Goal: Task Accomplishment & Management: Complete application form

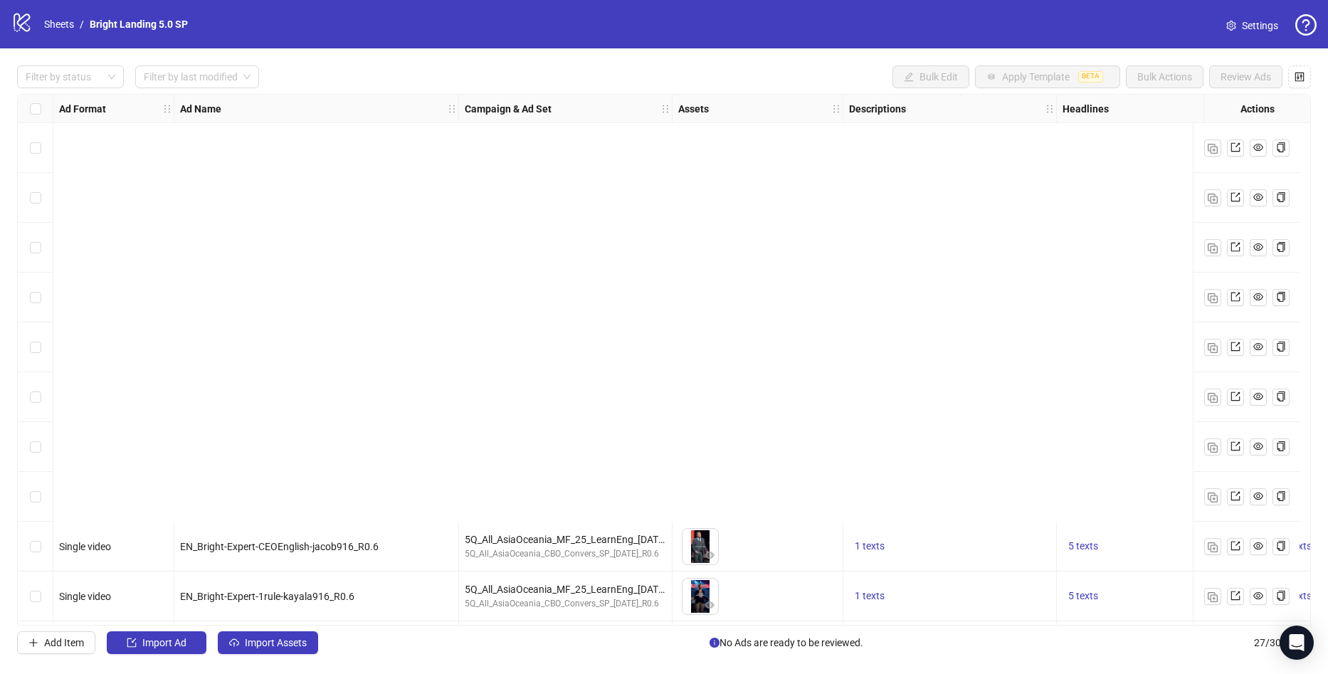
scroll to position [493, 0]
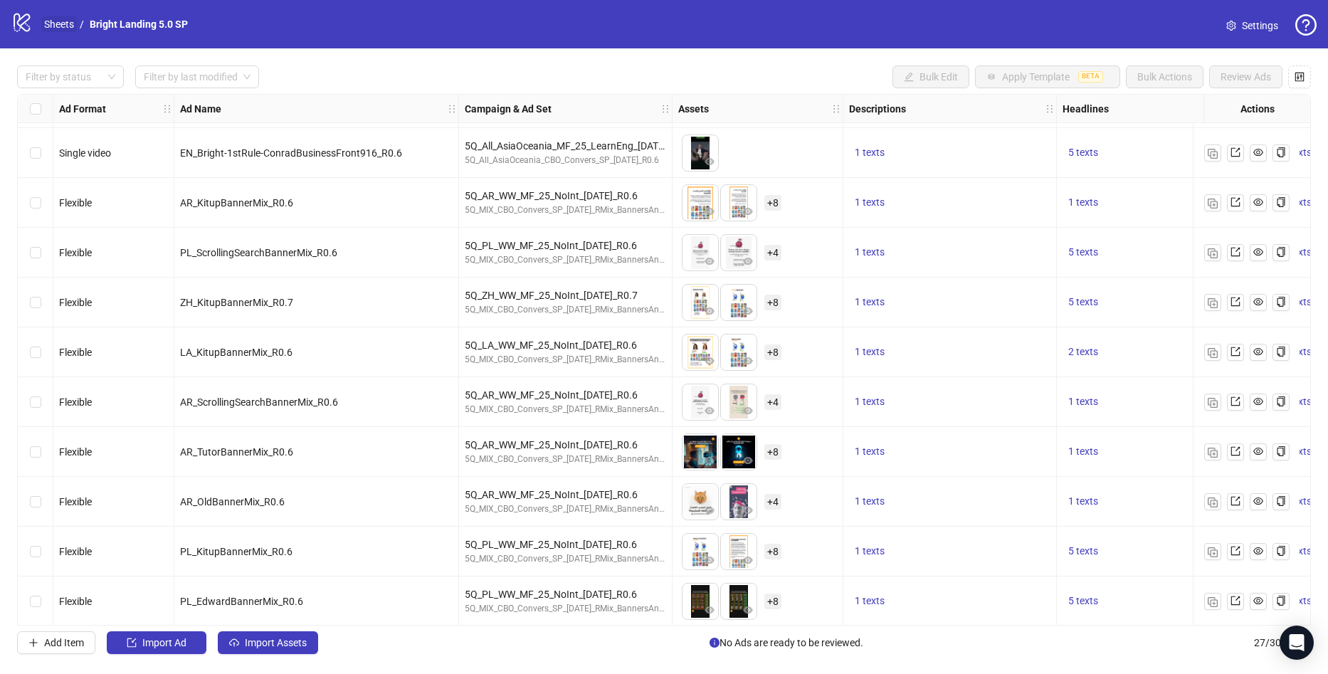
click at [76, 22] on link "Sheets" at bounding box center [59, 24] width 36 height 16
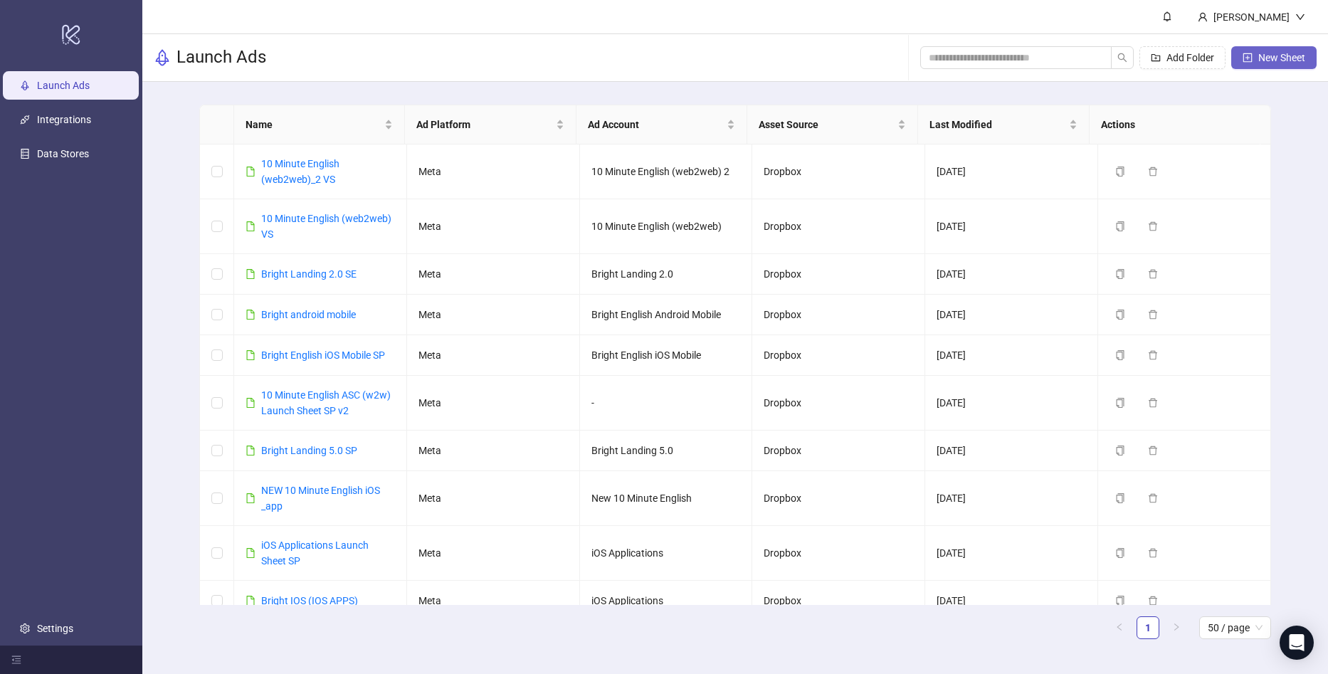
click at [1302, 66] on button "New Sheet" at bounding box center [1273, 57] width 85 height 23
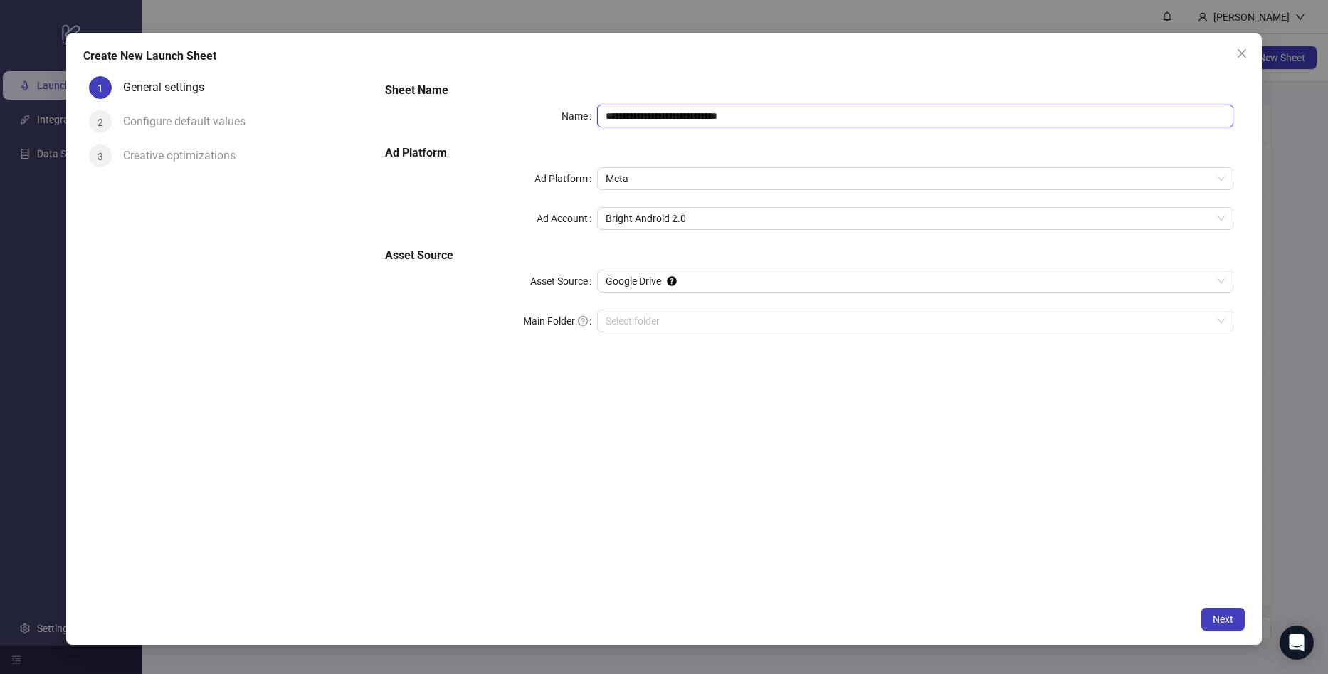
drag, startPoint x: 786, startPoint y: 110, endPoint x: 597, endPoint y: 136, distance: 191.1
click at [545, 103] on div "**********" at bounding box center [809, 215] width 860 height 279
type input "*"
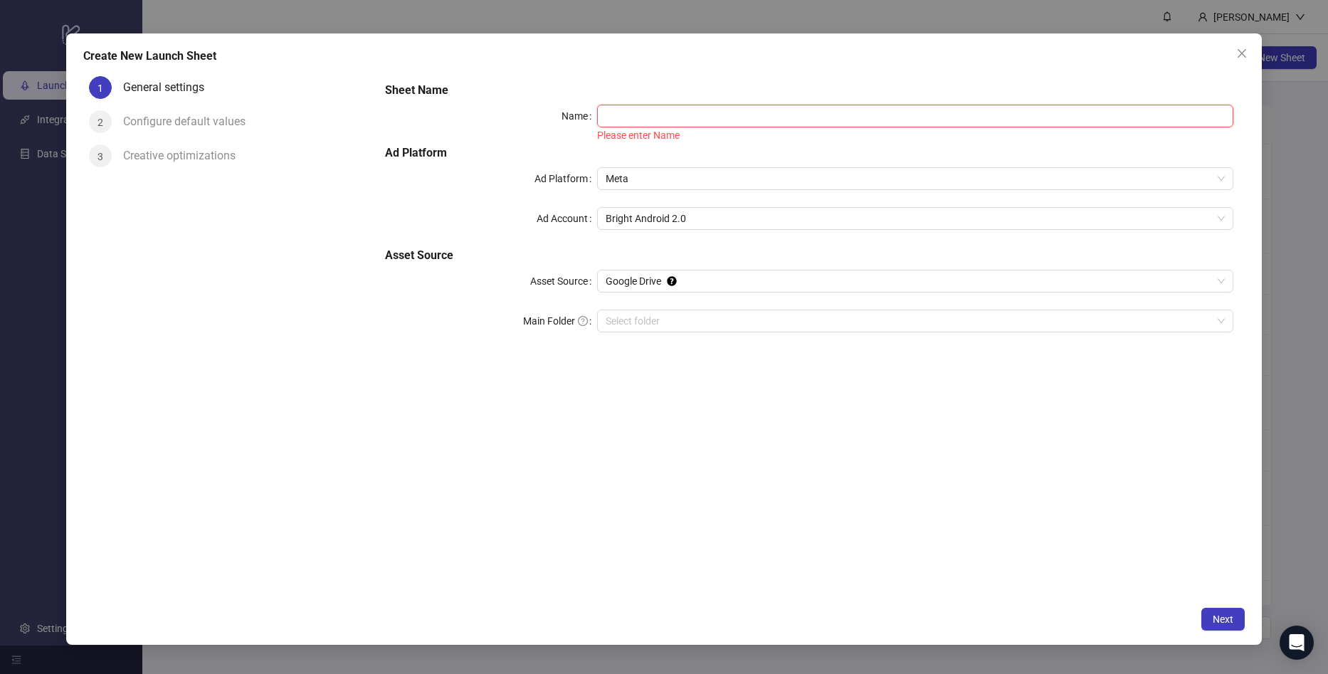
paste input "**********"
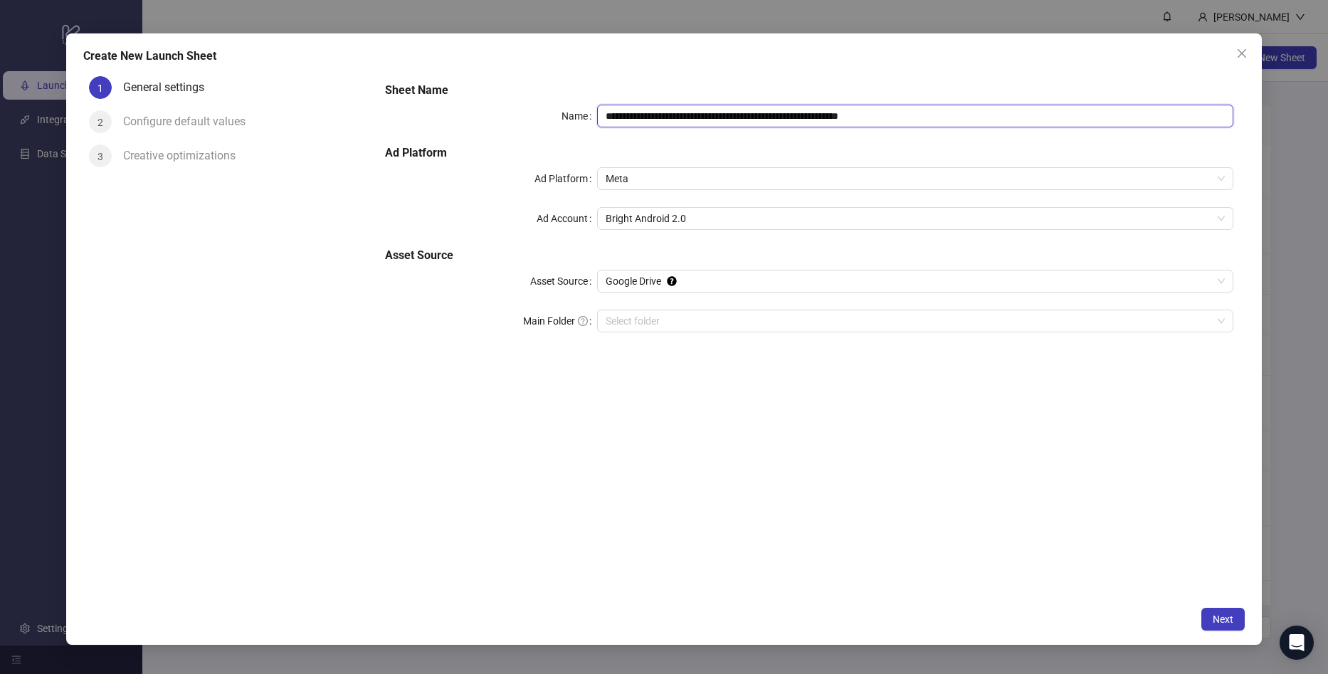
drag, startPoint x: 771, startPoint y: 113, endPoint x: 1066, endPoint y: 126, distance: 295.6
click at [1066, 126] on input "**********" at bounding box center [915, 116] width 636 height 23
click at [966, 176] on span "Meta" at bounding box center [915, 178] width 619 height 21
type input "**********"
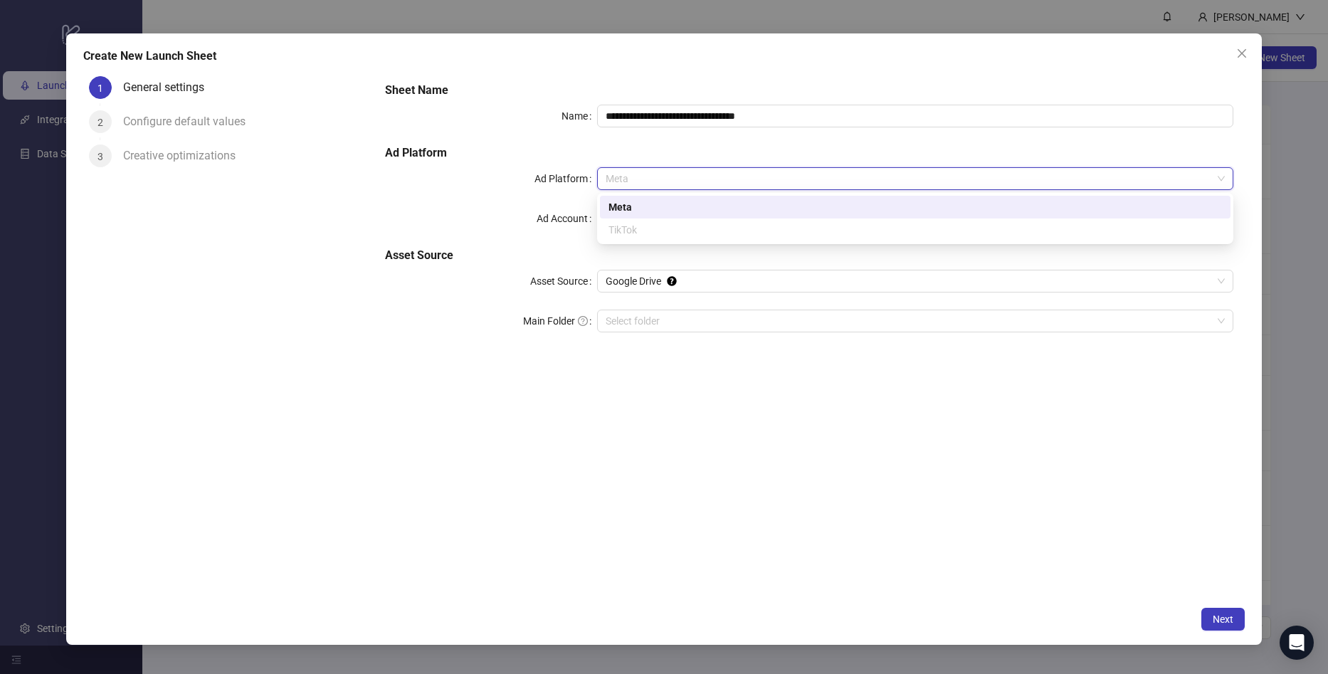
click at [942, 174] on span "Meta" at bounding box center [915, 178] width 619 height 21
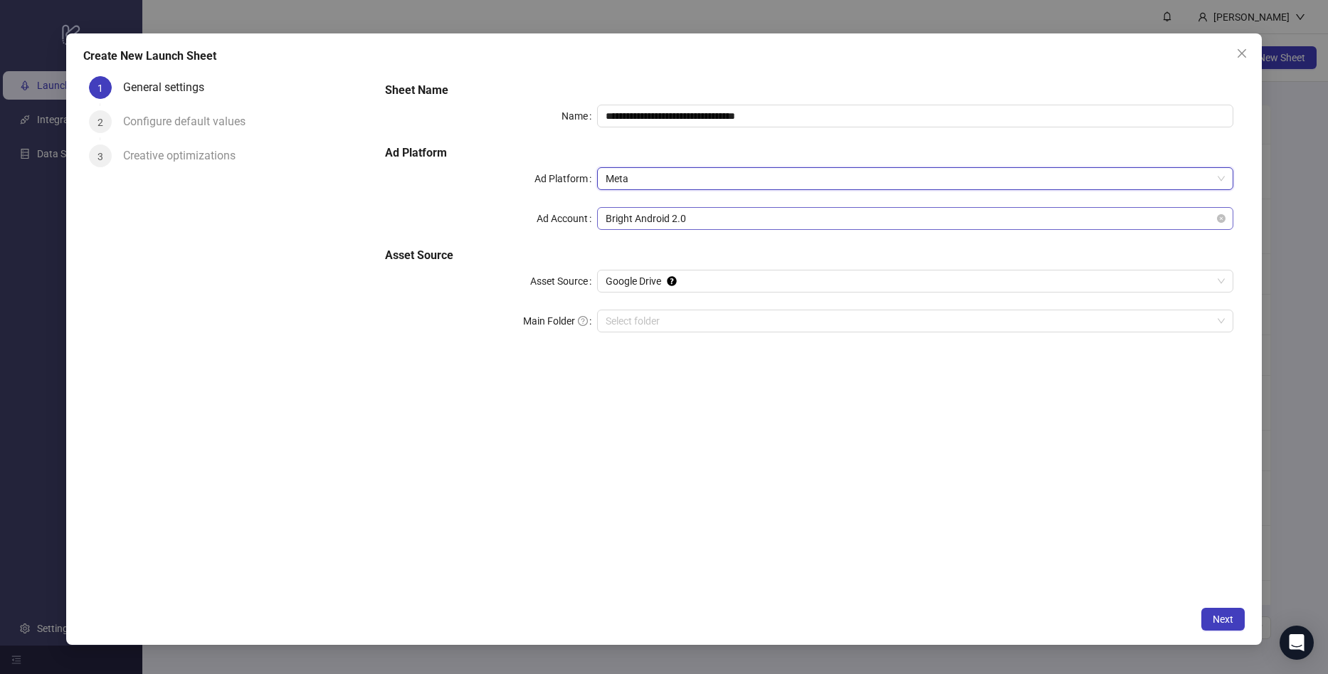
click at [740, 213] on span "Bright Android 2.0" at bounding box center [915, 218] width 619 height 21
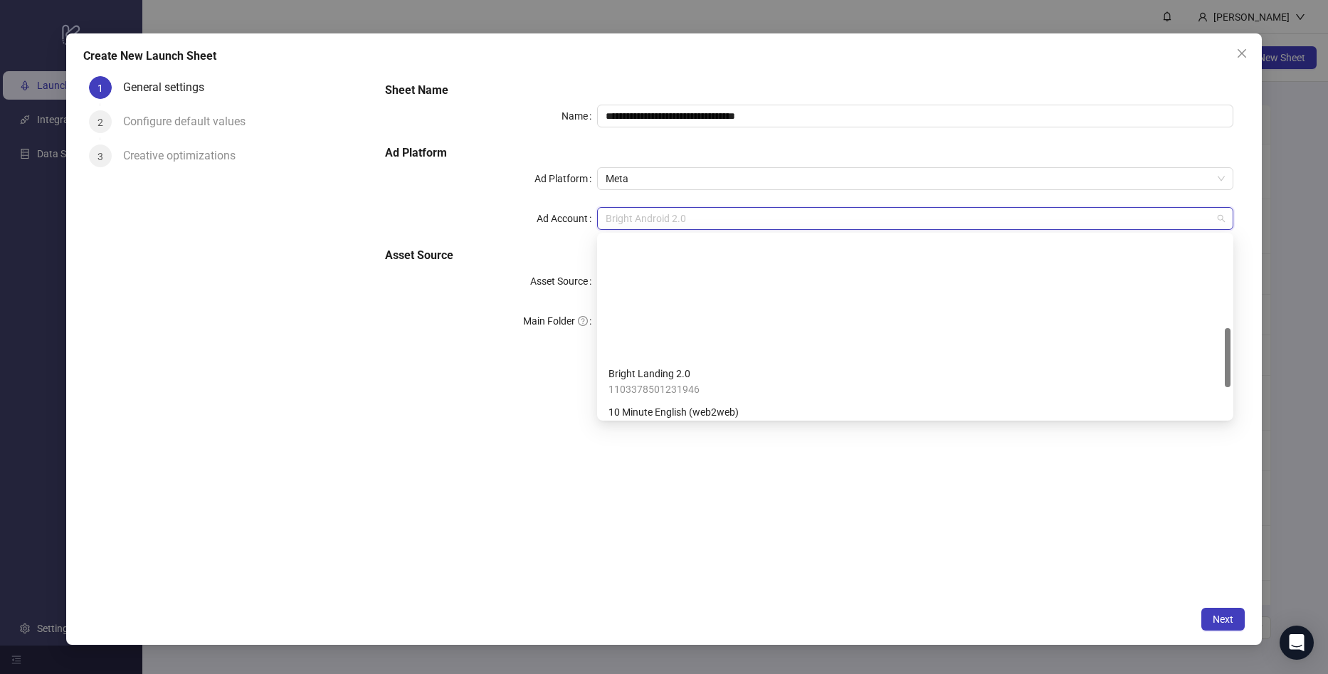
scroll to position [285, 0]
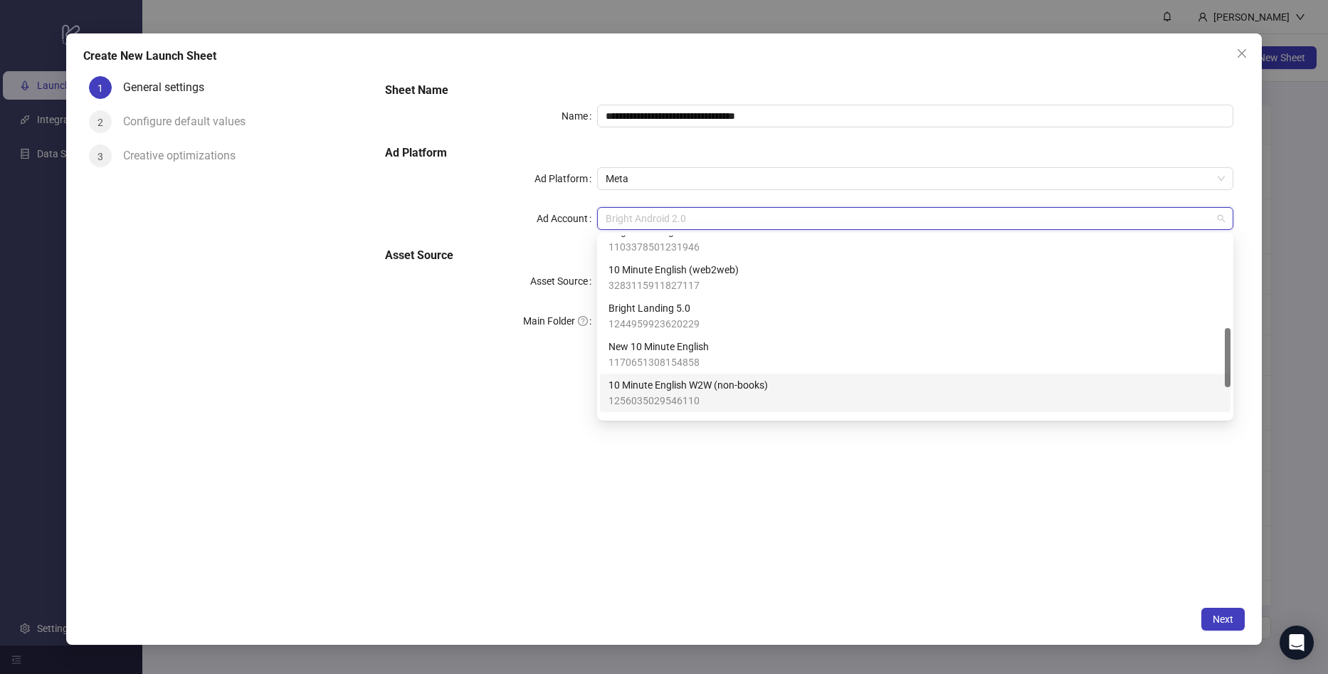
click at [768, 386] on span "10 Minute English W2W (non-books)" at bounding box center [688, 385] width 159 height 16
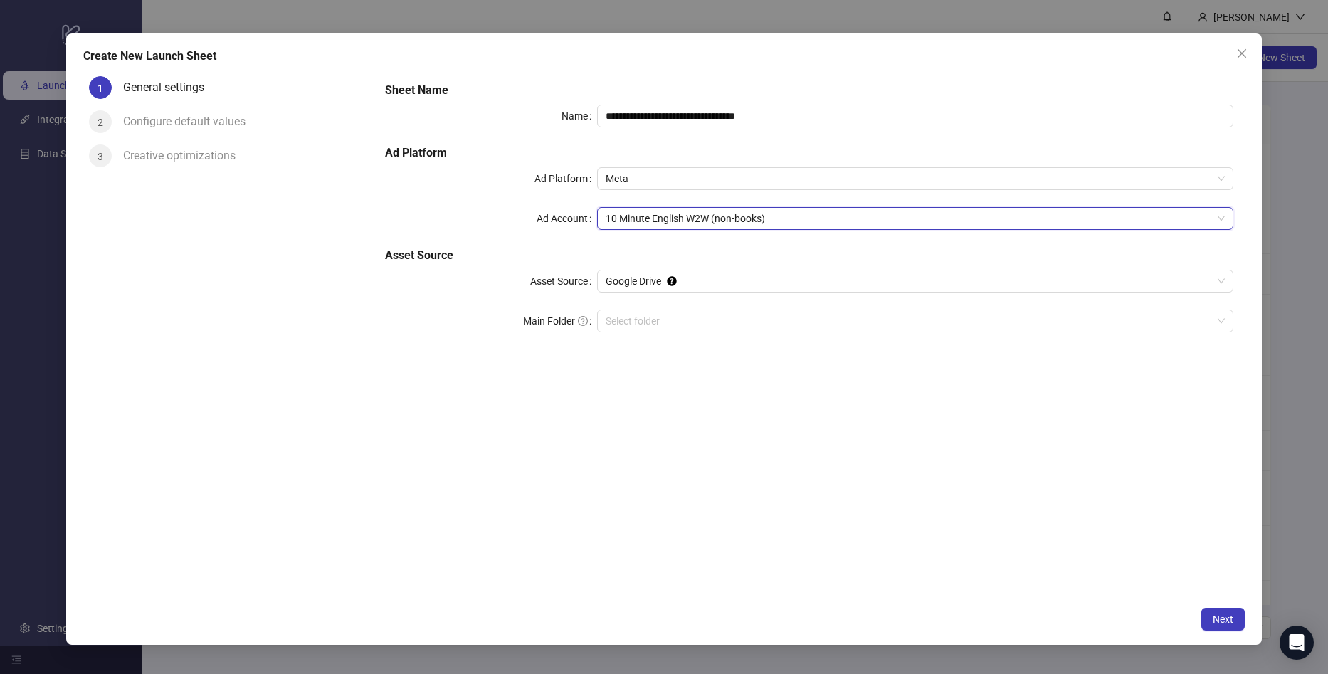
click at [530, 478] on div "**********" at bounding box center [809, 334] width 871 height 528
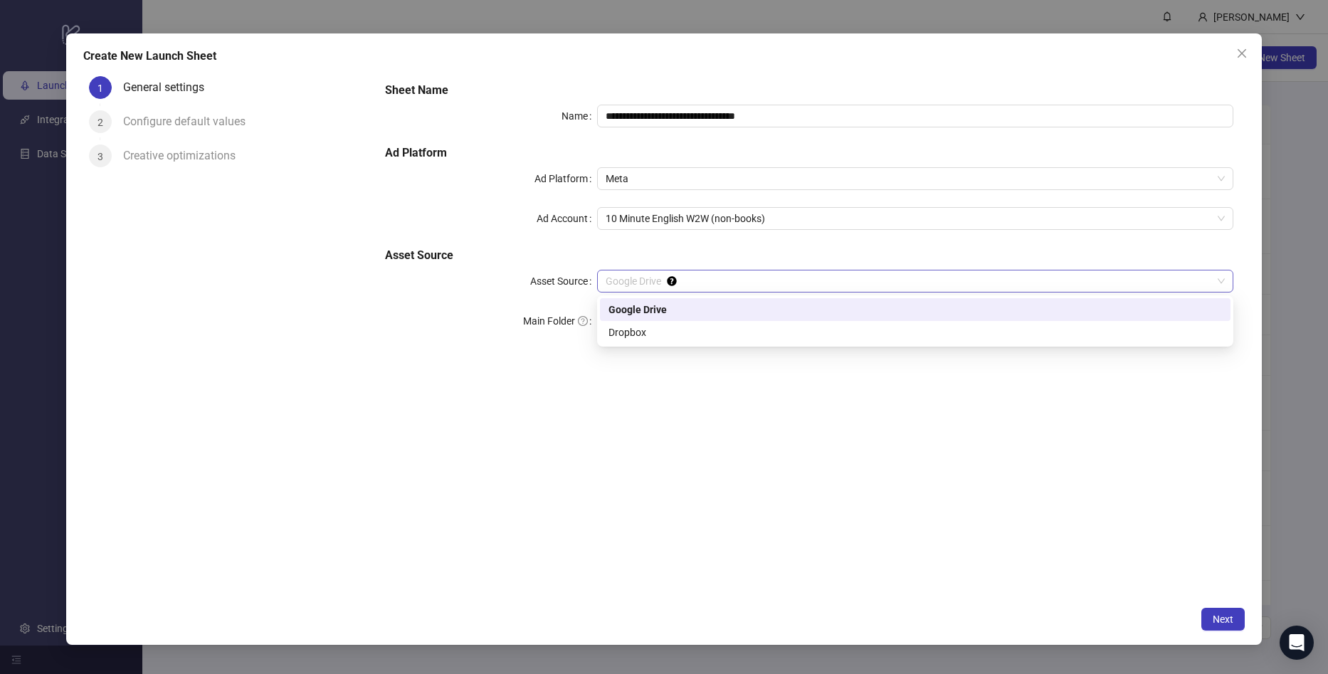
click at [725, 275] on span "Google Drive" at bounding box center [915, 280] width 619 height 21
click at [684, 337] on div "Dropbox" at bounding box center [915, 333] width 613 height 16
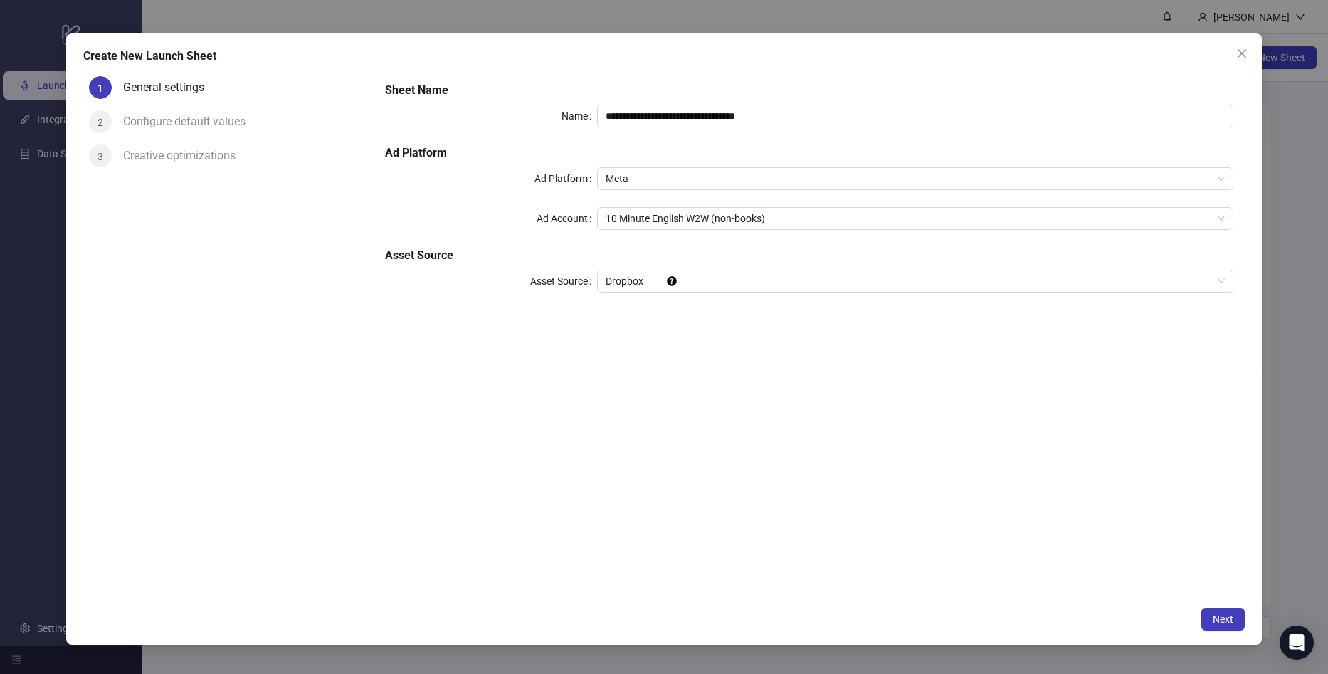
click at [759, 498] on div "**********" at bounding box center [809, 334] width 871 height 528
click at [1219, 614] on span "Next" at bounding box center [1223, 618] width 21 height 11
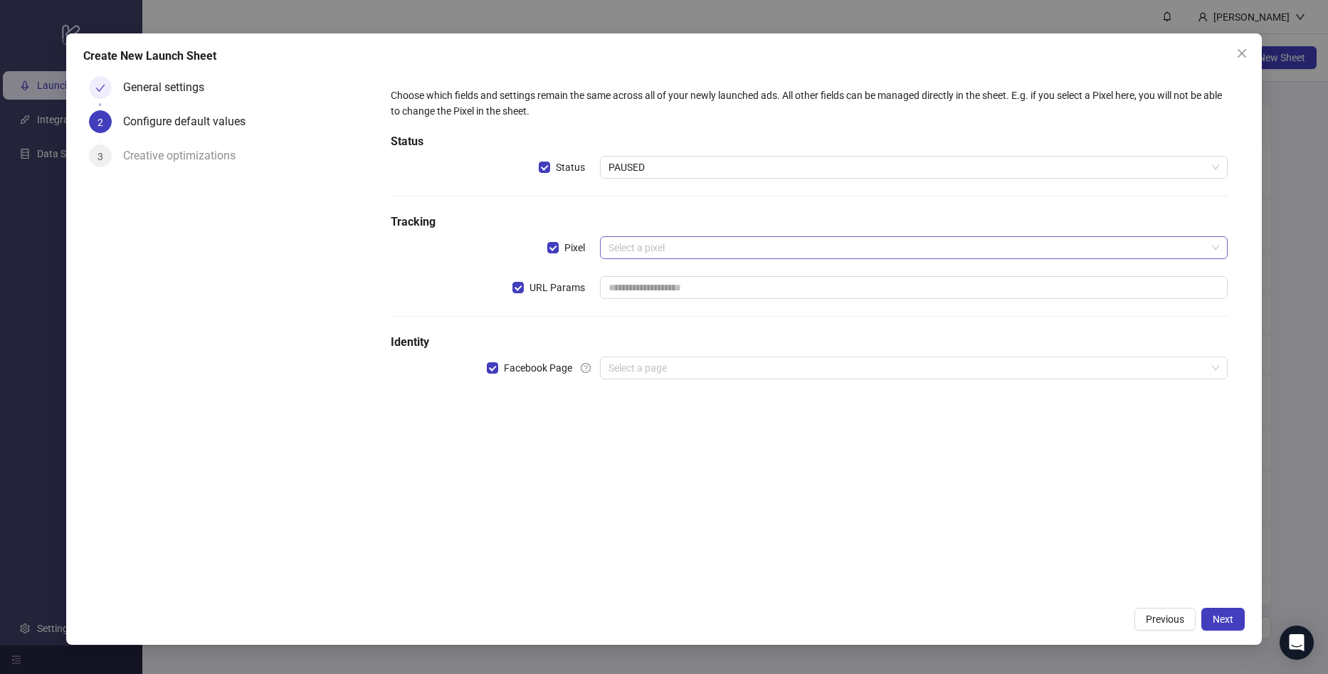
click at [680, 246] on input "search" at bounding box center [908, 247] width 598 height 21
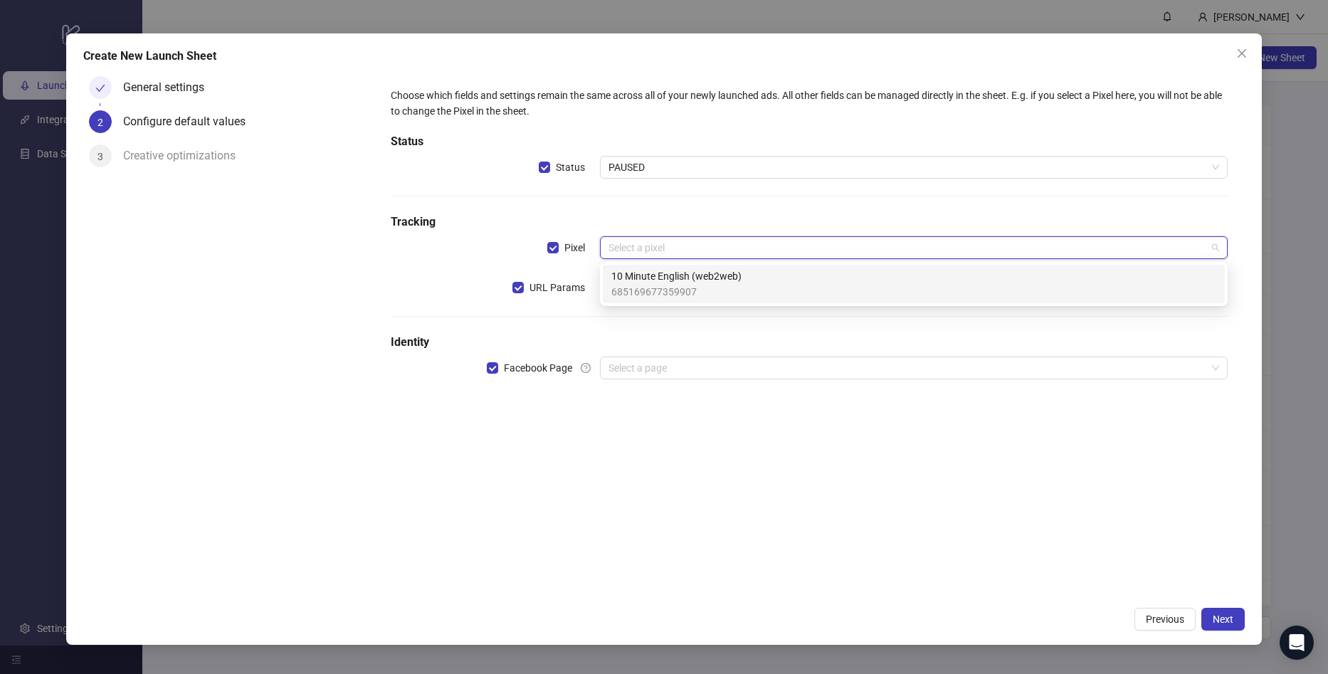
click at [708, 293] on span "685169677359907" at bounding box center [676, 292] width 130 height 16
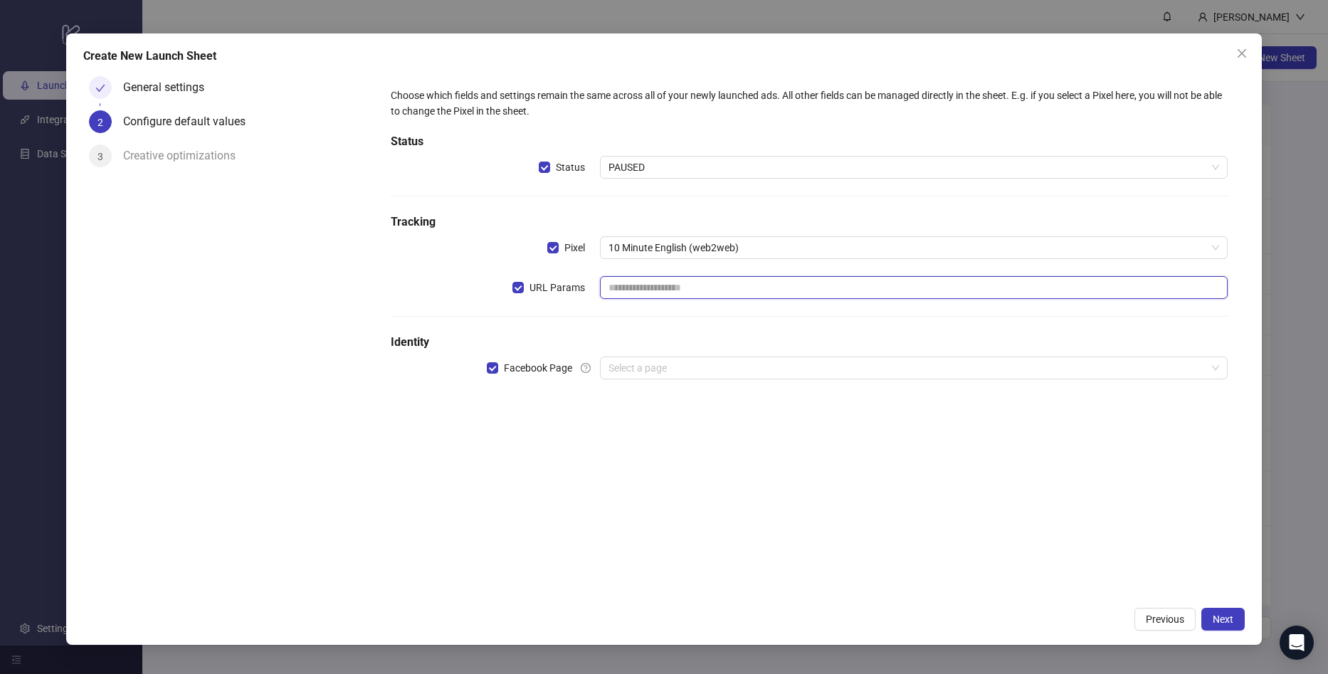
click at [660, 293] on input "text" at bounding box center [914, 287] width 628 height 23
click at [629, 372] on input "search" at bounding box center [908, 367] width 598 height 21
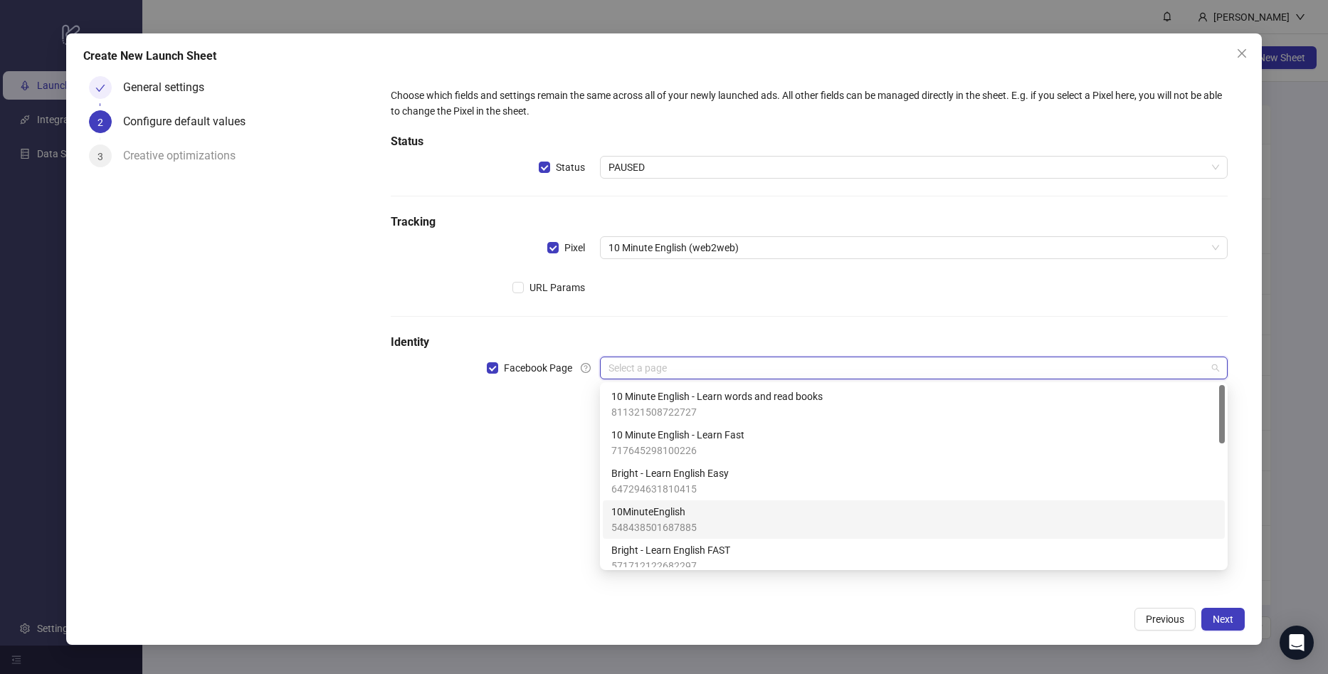
click at [730, 515] on div "10MinuteEnglish 548438501687885" at bounding box center [913, 519] width 605 height 31
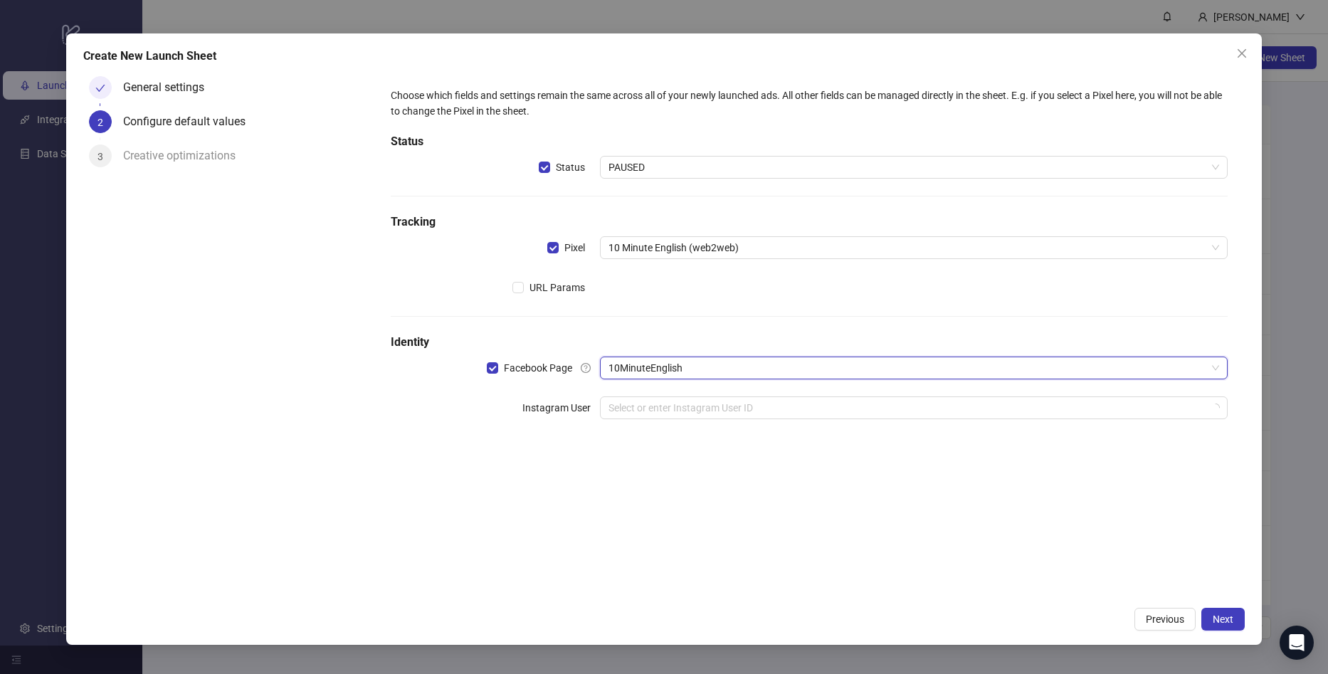
click at [497, 484] on div "Choose which fields and settings remain the same across all of your newly launc…" at bounding box center [809, 334] width 871 height 528
click at [719, 411] on input "search" at bounding box center [908, 407] width 598 height 21
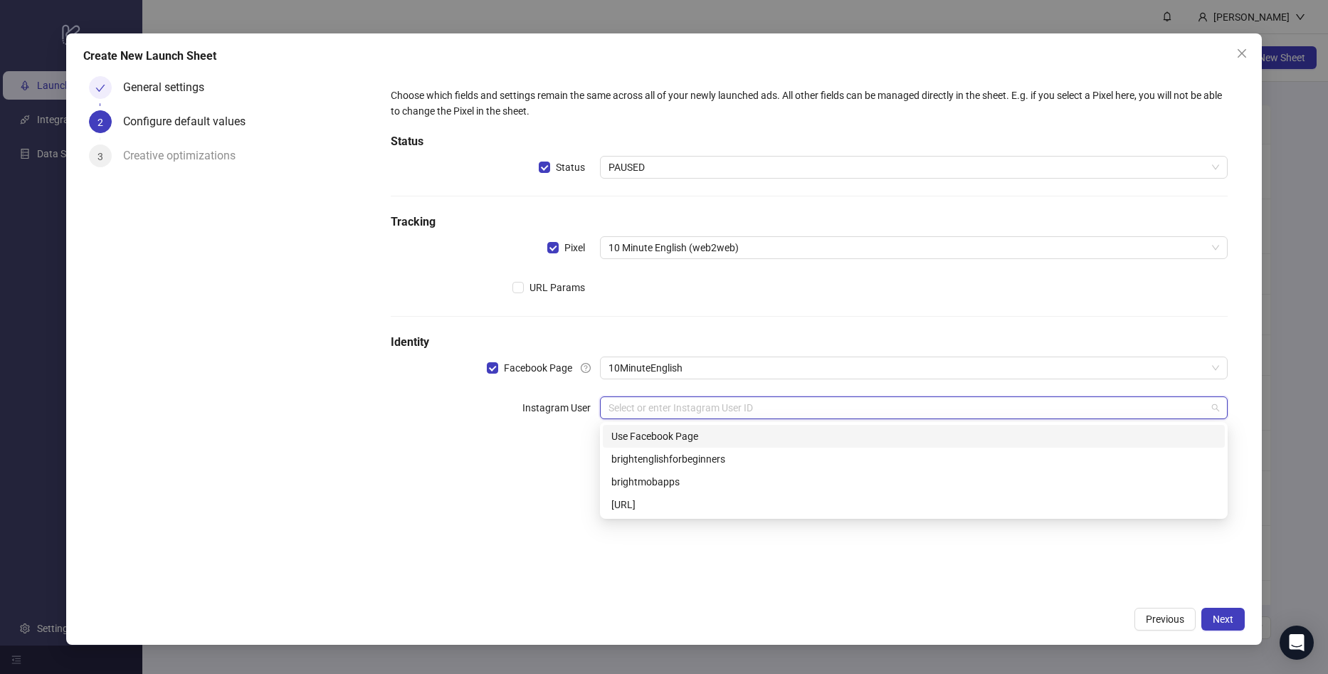
click at [724, 438] on div "Use Facebook Page" at bounding box center [913, 436] width 605 height 16
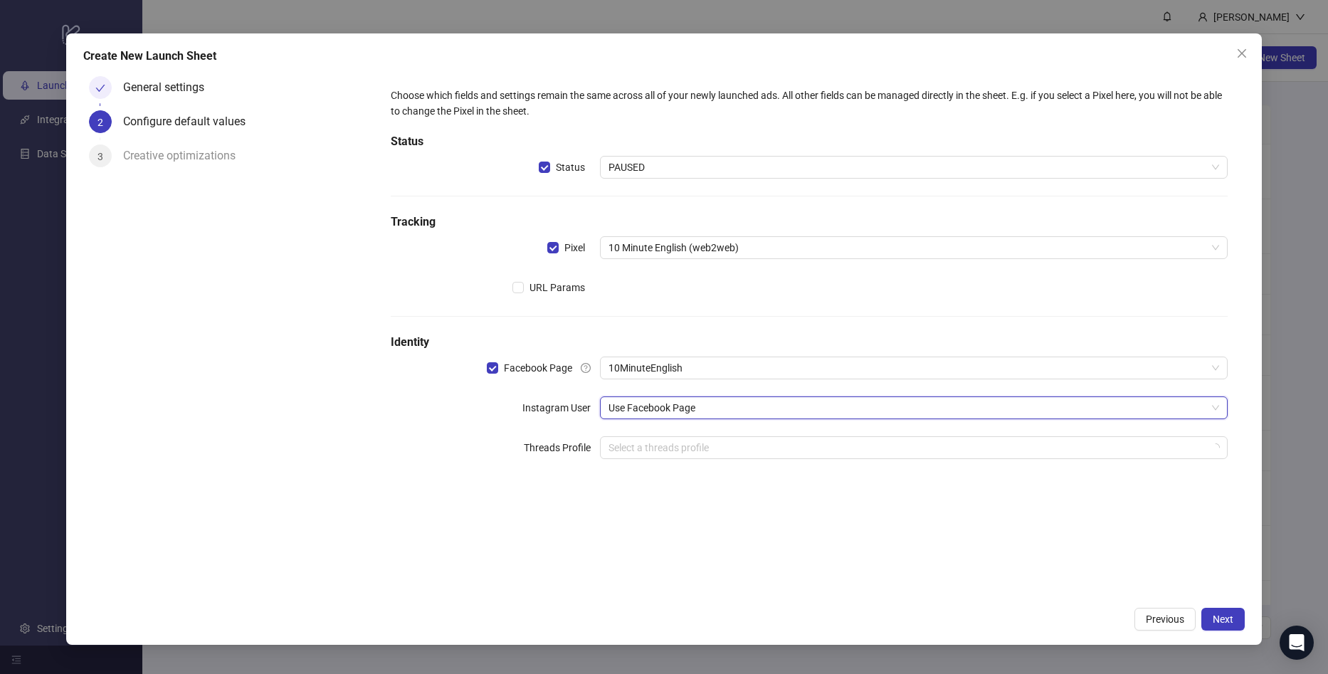
click at [777, 576] on div "Choose which fields and settings remain the same across all of your newly launc…" at bounding box center [809, 334] width 871 height 528
click at [843, 449] on input "search" at bounding box center [908, 447] width 598 height 21
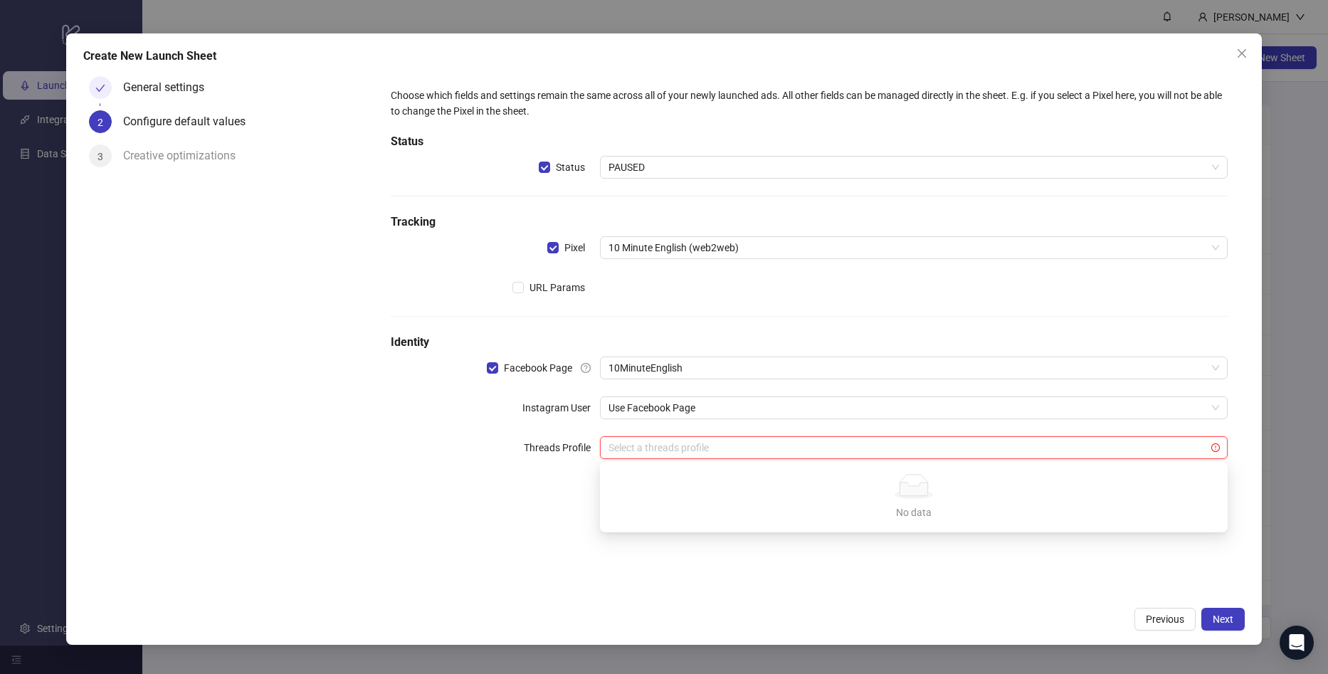
click at [1206, 599] on div "Choose which fields and settings remain the same across all of your newly launc…" at bounding box center [809, 334] width 871 height 528
click at [1229, 621] on span "Next" at bounding box center [1223, 618] width 21 height 11
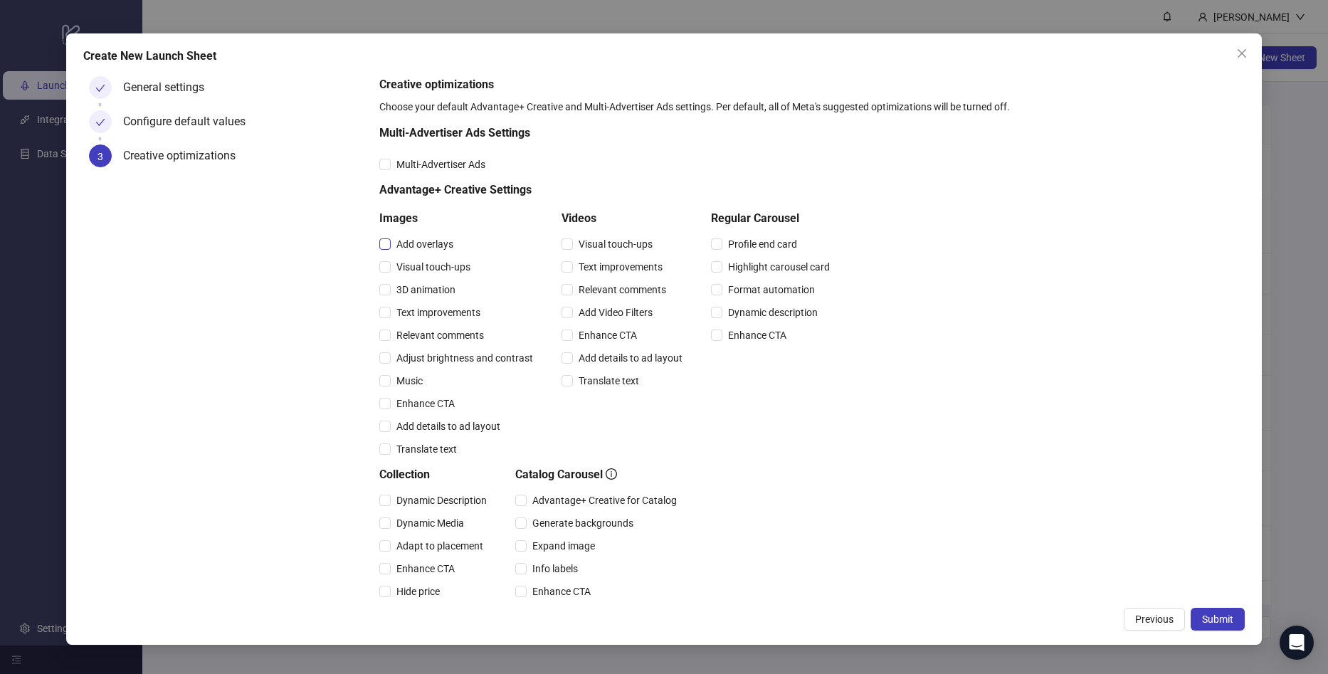
click at [416, 251] on span "Add overlays" at bounding box center [425, 244] width 68 height 16
click at [415, 265] on span "Visual touch-ups" at bounding box center [433, 267] width 85 height 16
click at [410, 300] on div "3D animation" at bounding box center [458, 289] width 159 height 23
click at [406, 318] on span "Text improvements" at bounding box center [438, 313] width 95 height 16
click at [401, 303] on div "Text improvements" at bounding box center [458, 312] width 159 height 23
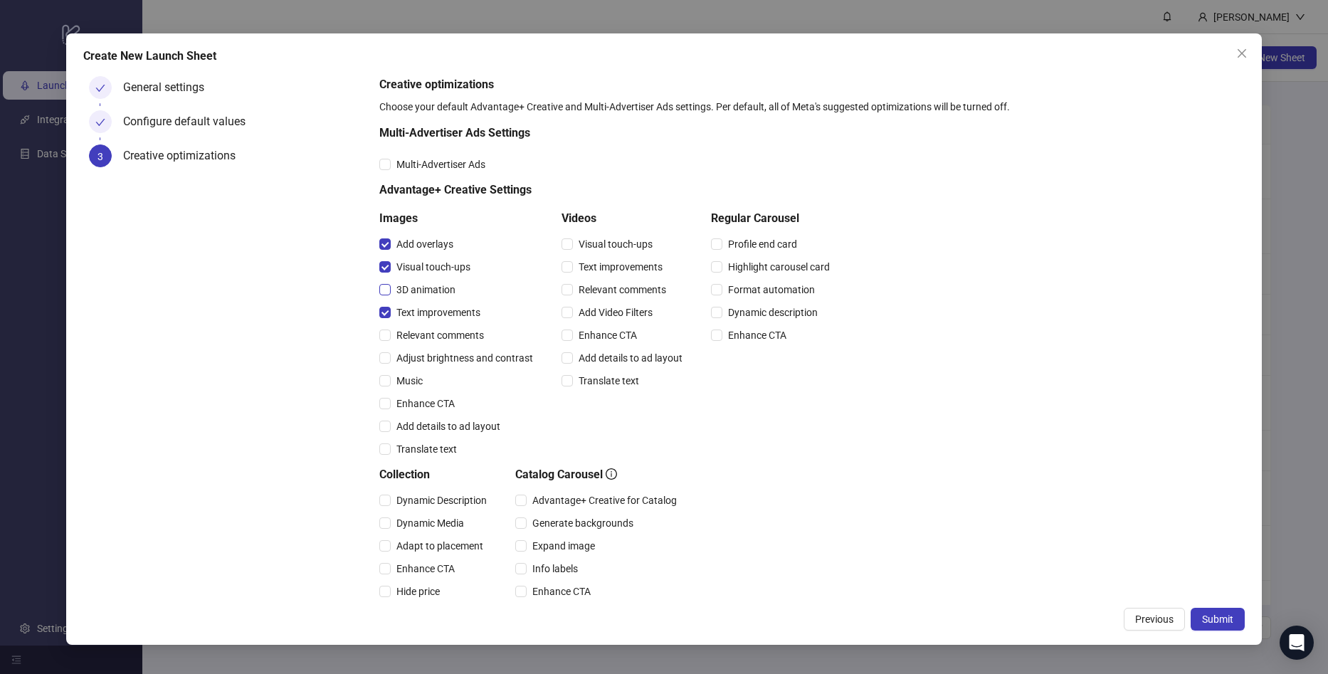
click at [399, 297] on span "3D animation" at bounding box center [426, 290] width 70 height 16
click at [399, 333] on span "Relevant comments" at bounding box center [440, 335] width 99 height 16
click at [398, 364] on span "Adjust brightness and contrast" at bounding box center [465, 358] width 148 height 16
click at [394, 384] on span "Music" at bounding box center [410, 381] width 38 height 16
click at [394, 404] on span "Enhance CTA" at bounding box center [426, 404] width 70 height 16
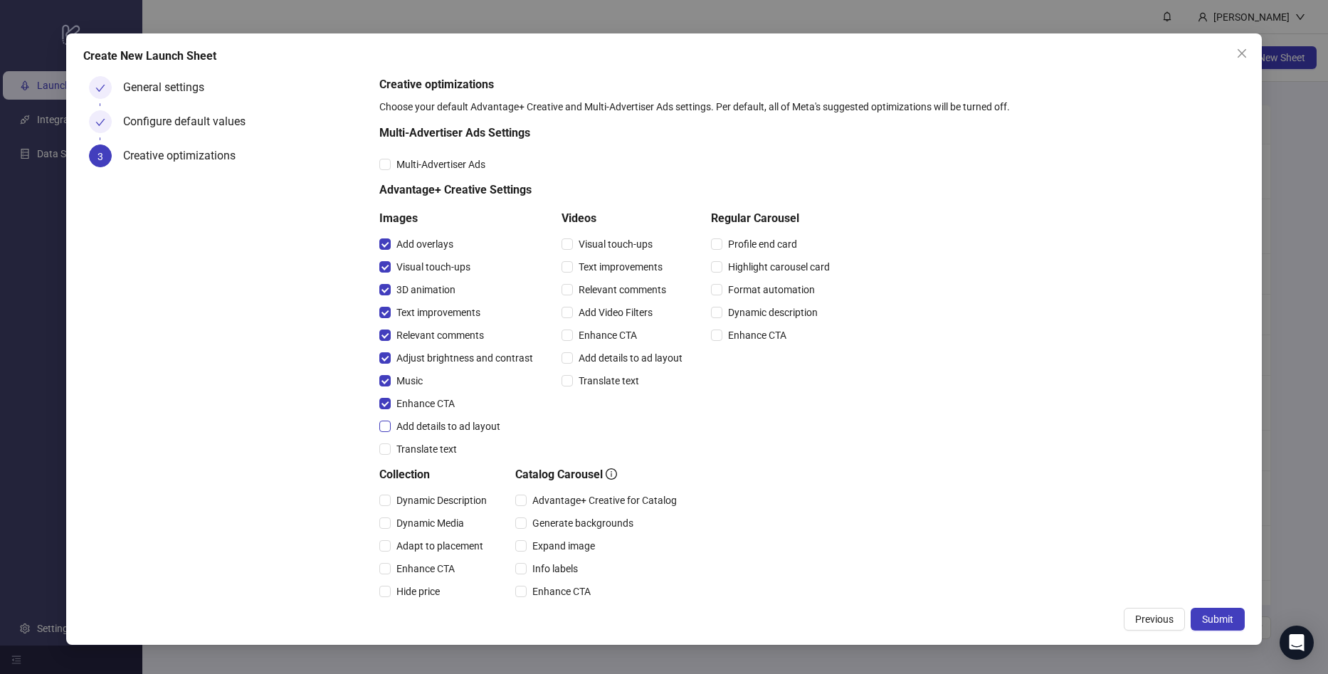
click at [397, 421] on span "Add details to ad layout" at bounding box center [448, 426] width 115 height 16
click at [397, 452] on span "Translate text" at bounding box center [427, 449] width 72 height 16
click at [592, 245] on span "Visual touch-ups" at bounding box center [615, 244] width 85 height 16
click at [591, 263] on span "Text improvements" at bounding box center [620, 267] width 95 height 16
click at [594, 291] on span "Relevant comments" at bounding box center [622, 290] width 99 height 16
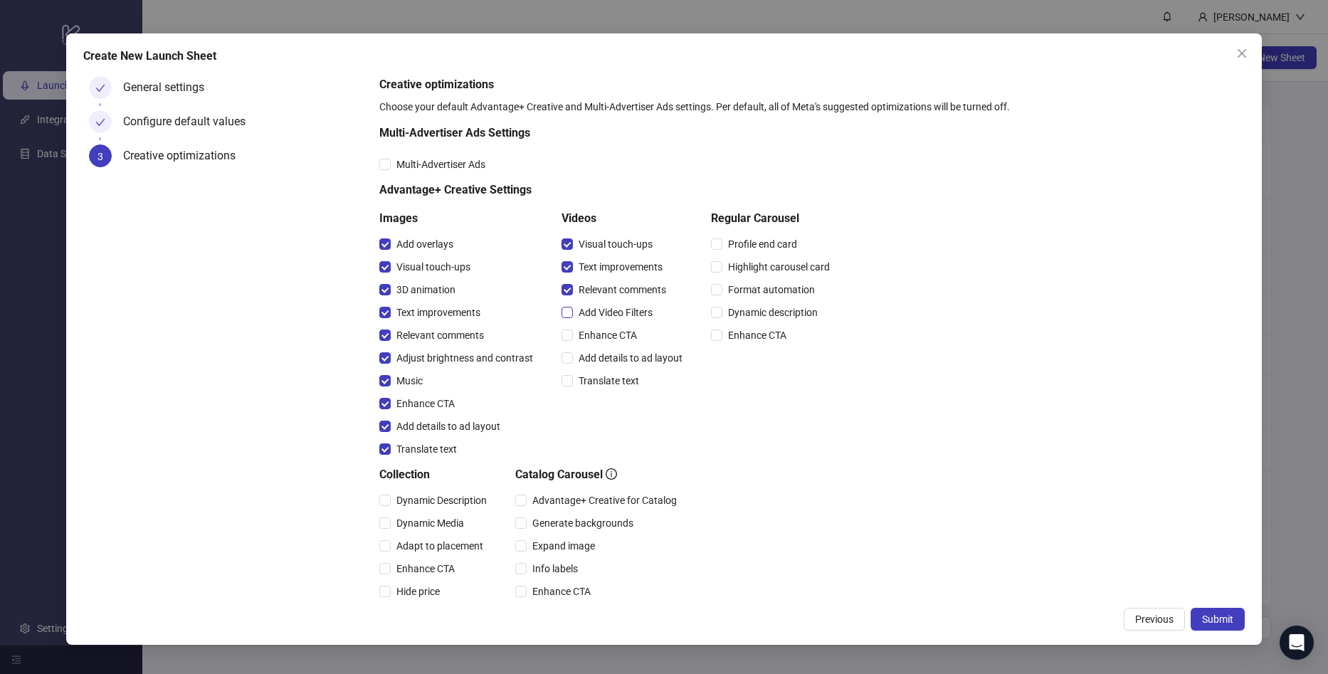
click at [595, 308] on span "Add Video Filters" at bounding box center [615, 313] width 85 height 16
click at [595, 328] on span "Enhance CTA" at bounding box center [608, 335] width 70 height 16
click at [589, 348] on div "Add details to ad layout" at bounding box center [625, 358] width 127 height 23
click at [589, 372] on div "Translate text" at bounding box center [625, 380] width 127 height 23
click at [596, 367] on div "Add details to ad layout" at bounding box center [625, 358] width 127 height 23
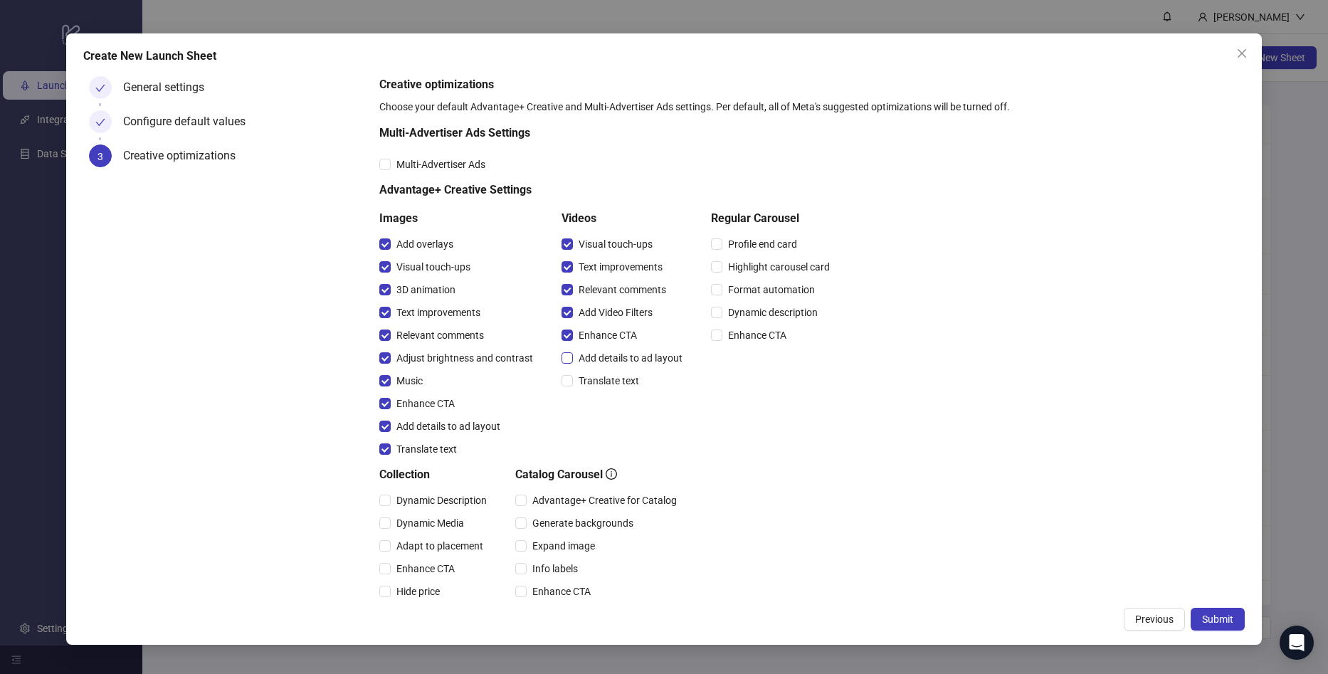
click at [599, 355] on span "Add details to ad layout" at bounding box center [630, 358] width 115 height 16
click at [585, 383] on span "Translate text" at bounding box center [609, 381] width 72 height 16
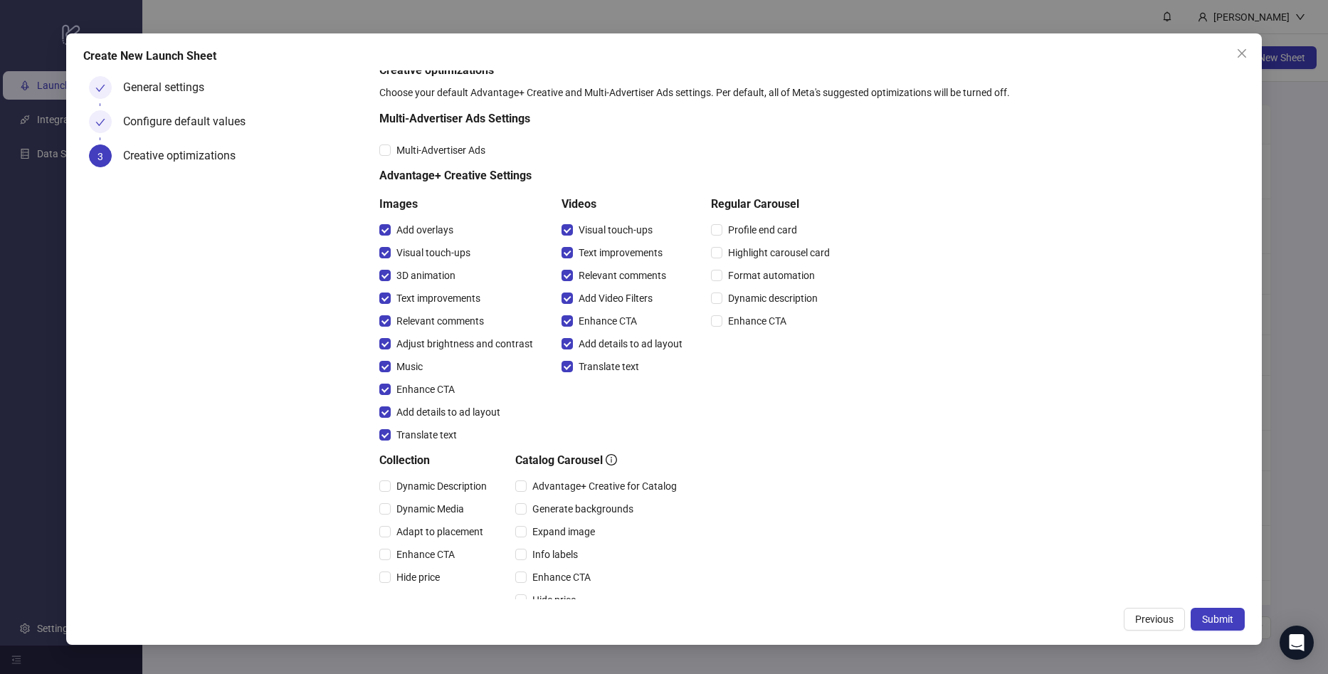
scroll to position [0, 0]
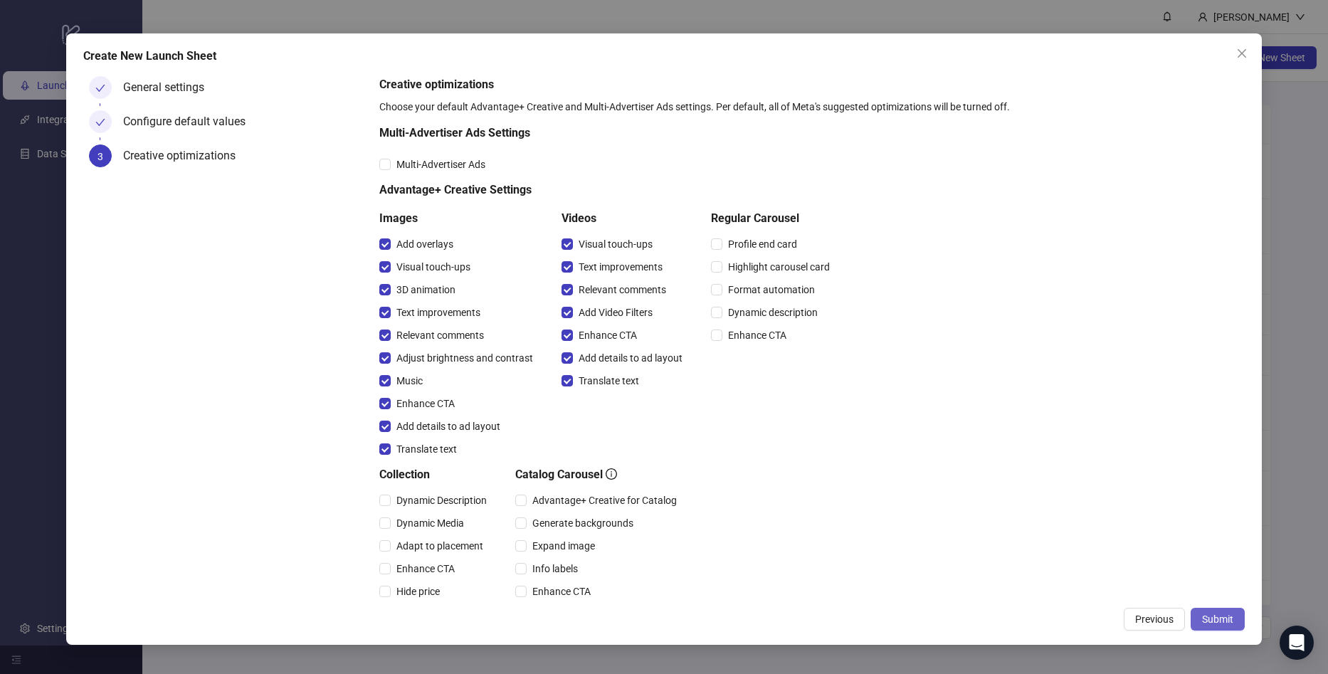
click at [1219, 614] on span "Submit" at bounding box center [1217, 618] width 31 height 11
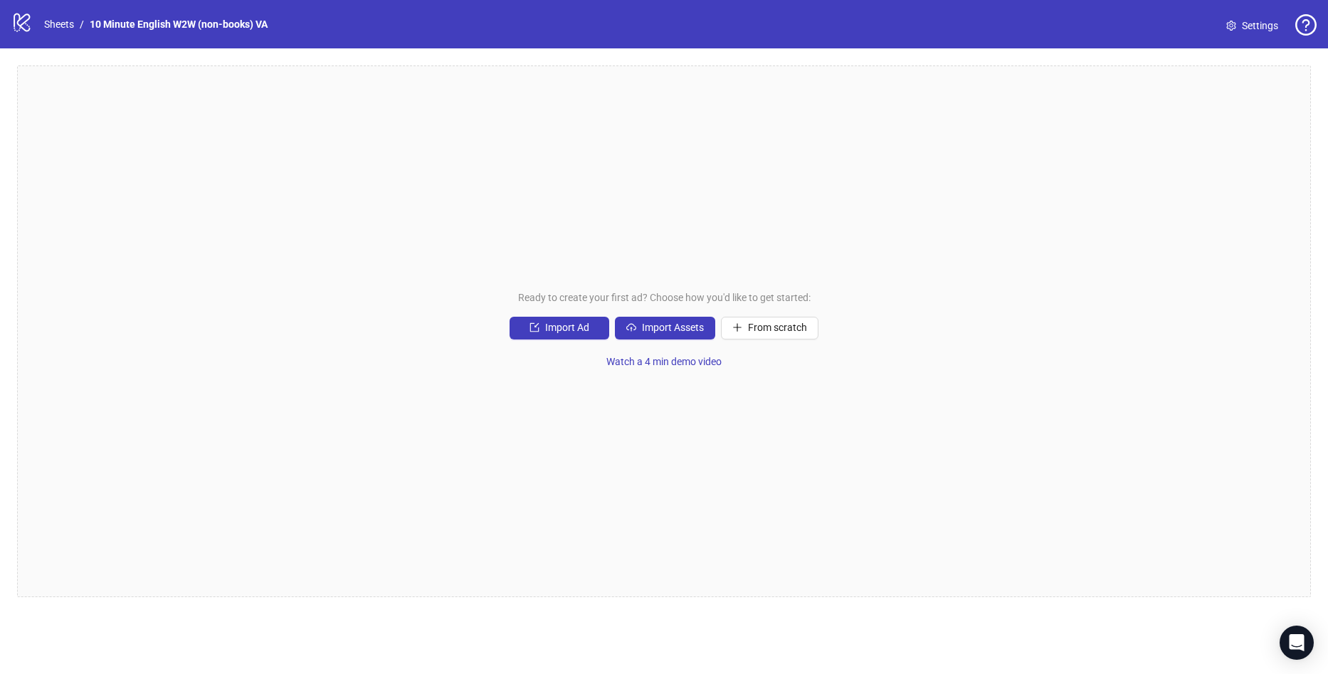
click at [348, 201] on div "Ready to create your first ad? Choose how you'd like to get started: Import Ad …" at bounding box center [664, 331] width 1294 height 532
click at [73, 15] on div "logo/logo-mobile Sheets / 10 Minute English W2W (non-books) VA" at bounding box center [142, 24] width 262 height 26
click at [67, 19] on link "Sheets" at bounding box center [59, 24] width 36 height 16
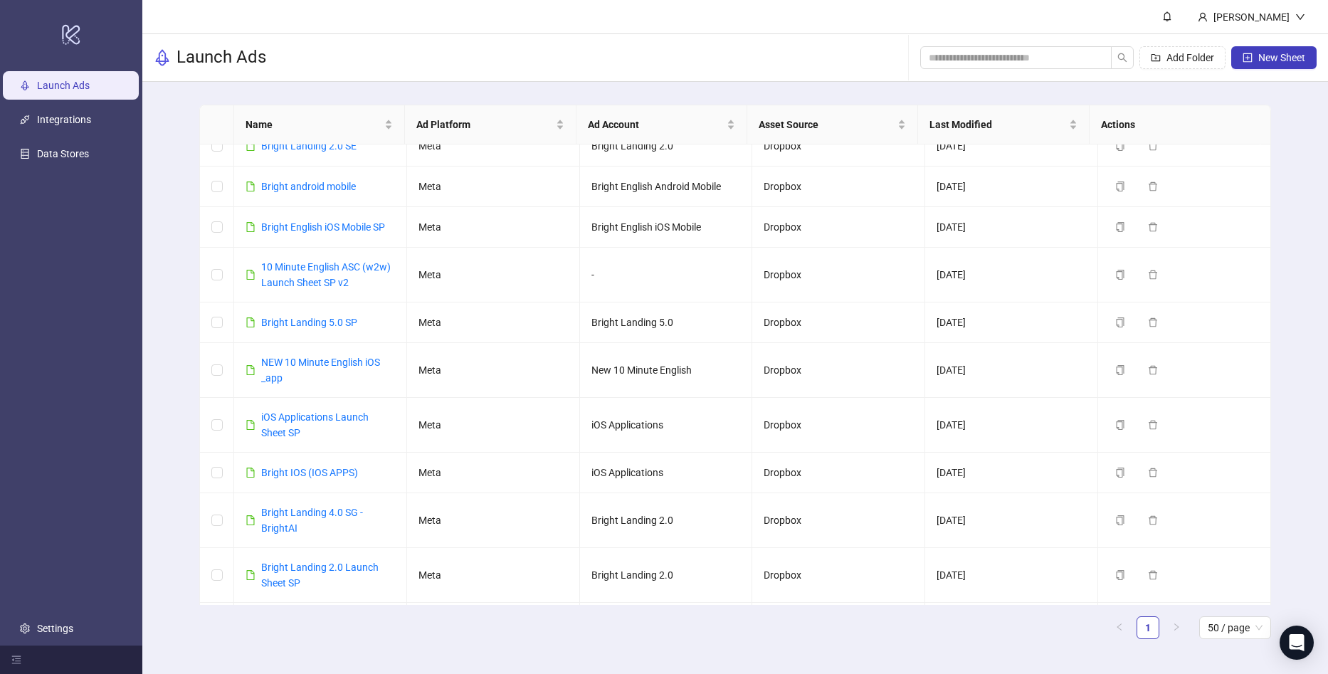
scroll to position [498, 0]
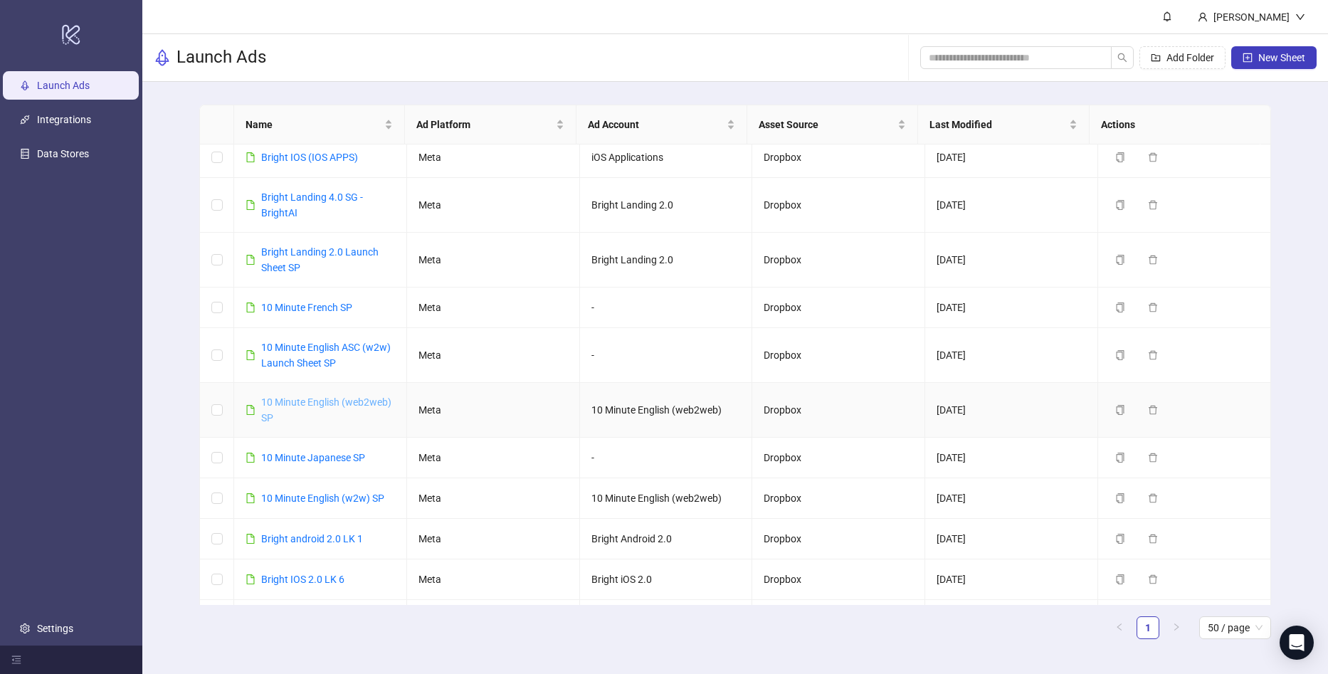
click at [354, 401] on link "10 Minute English (web2web) SP" at bounding box center [326, 409] width 130 height 27
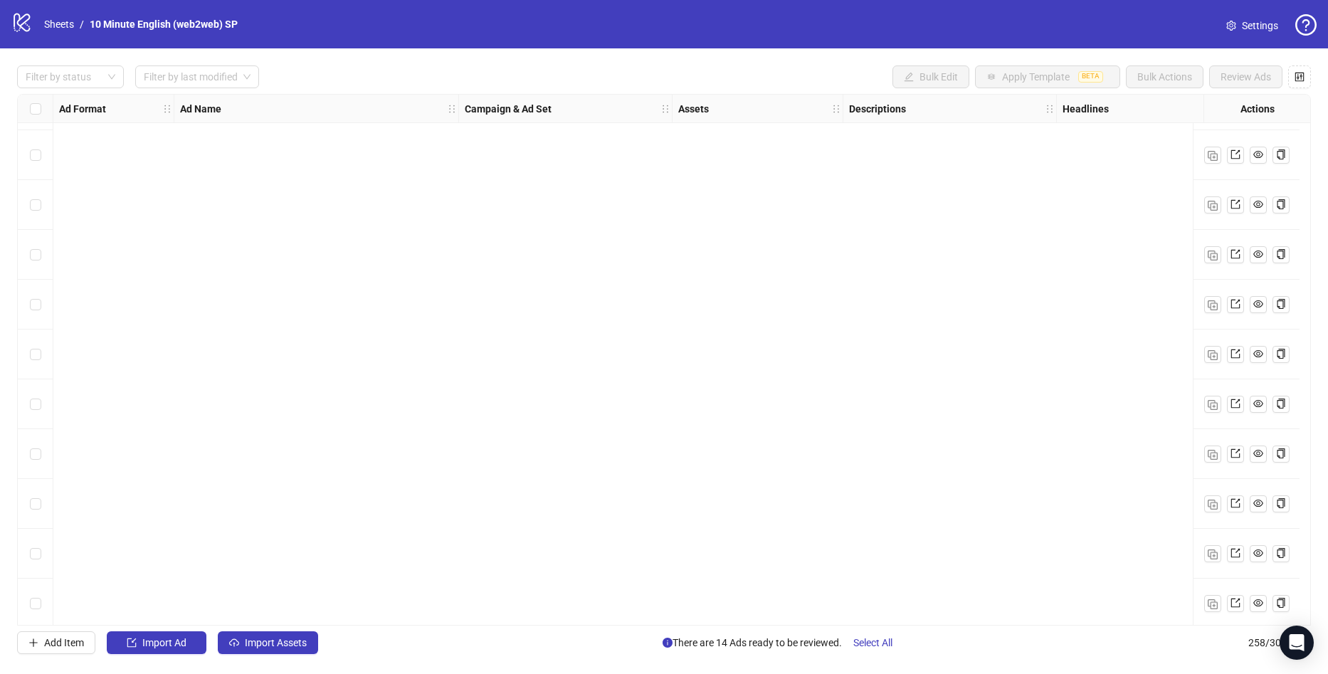
scroll to position [1352, 0]
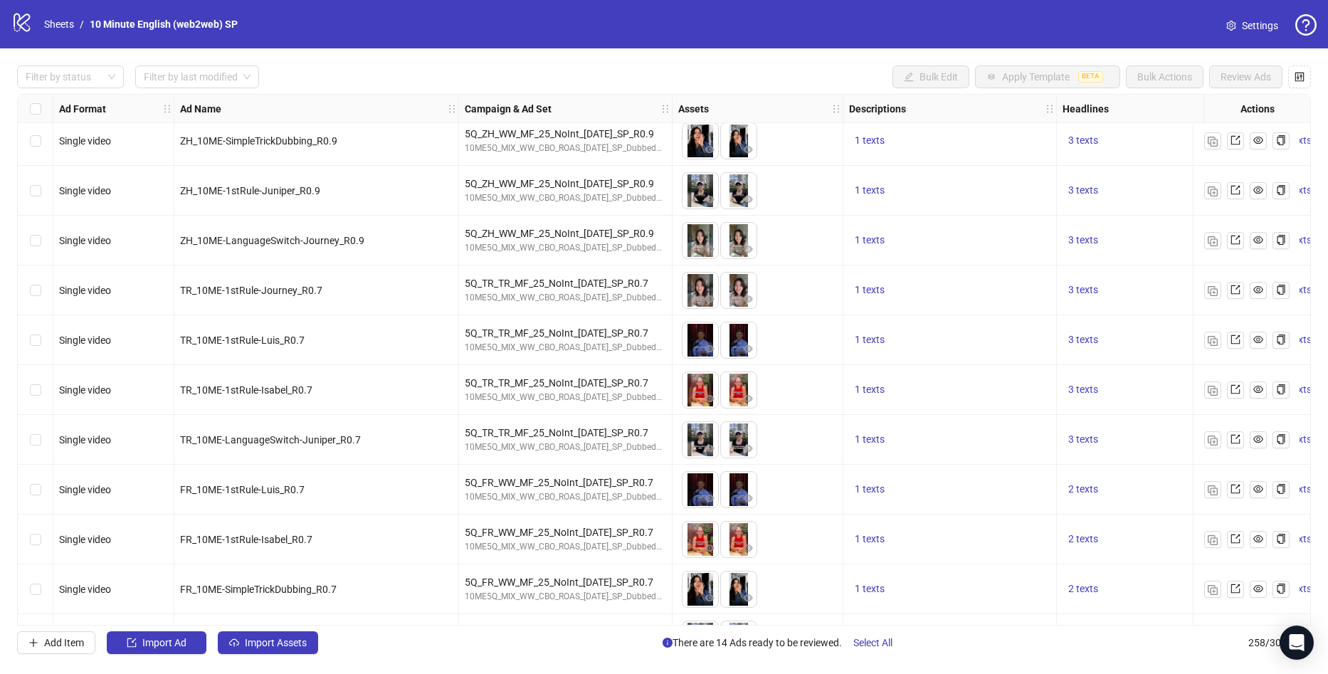
click at [28, 107] on div "Select all rows" at bounding box center [36, 109] width 36 height 28
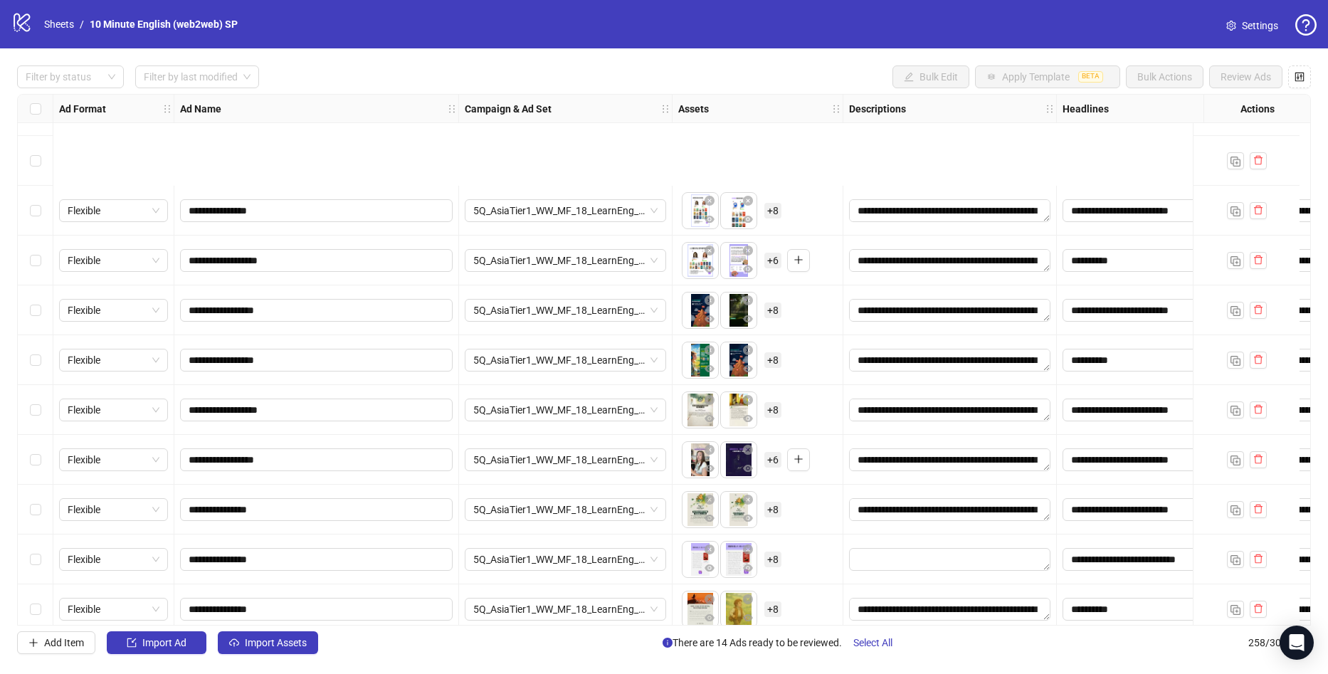
scroll to position [12357, 0]
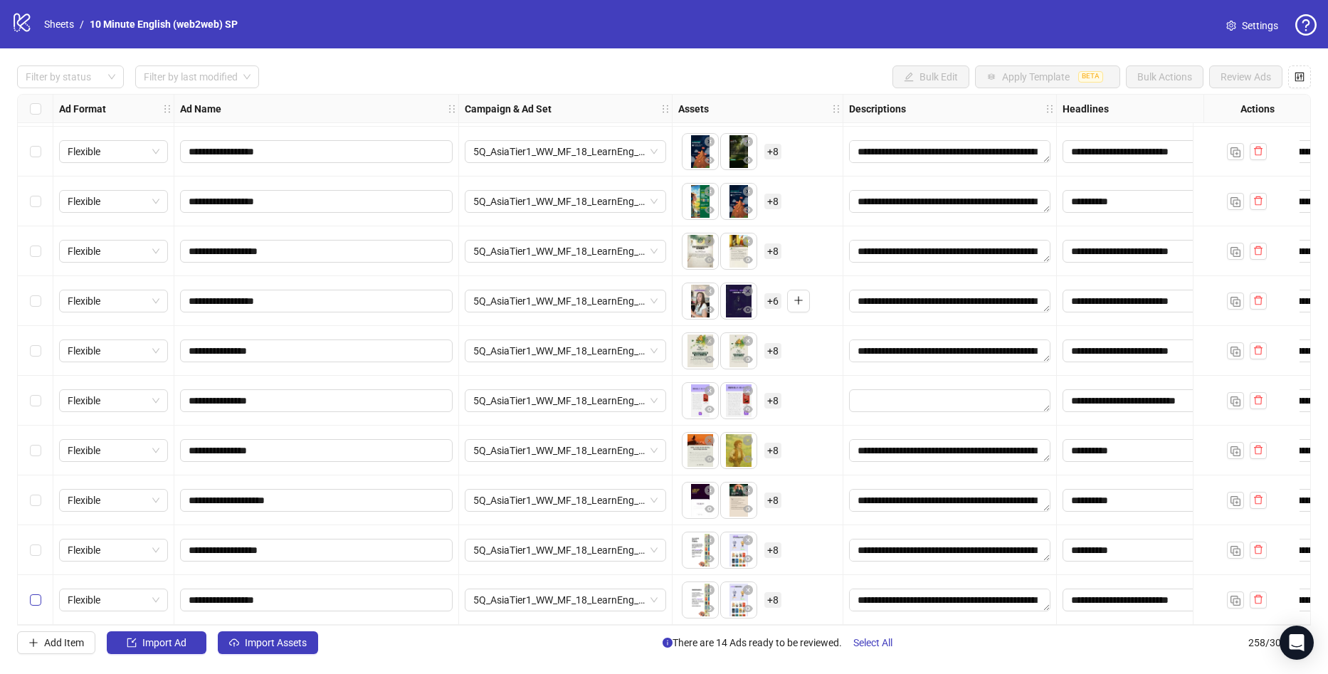
click at [38, 601] on label "Select row 258" at bounding box center [35, 600] width 11 height 16
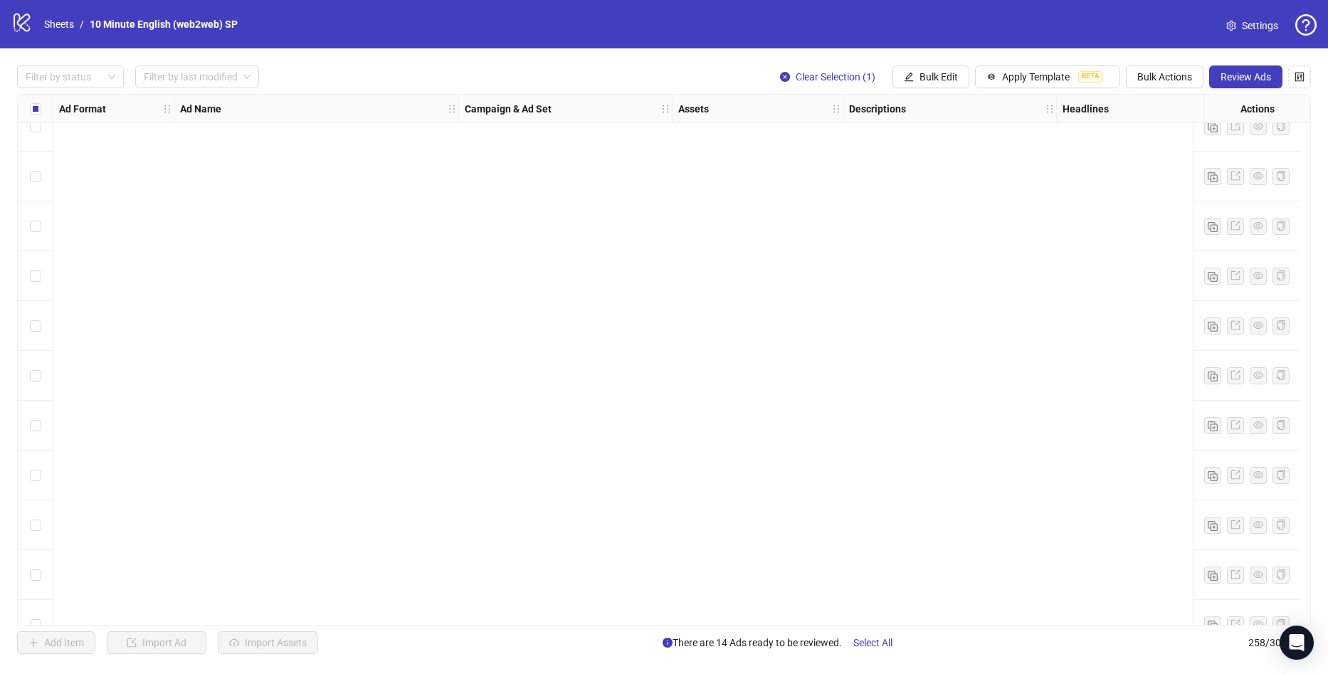
scroll to position [10151, 0]
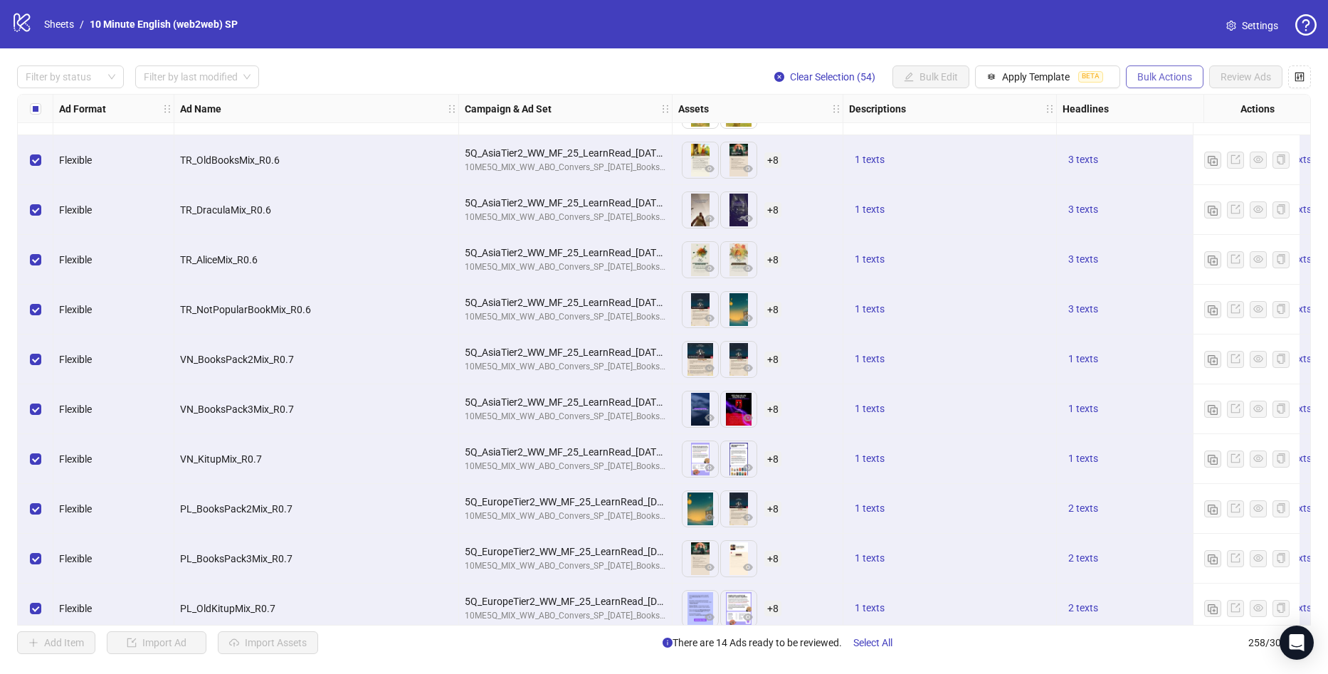
click at [1142, 73] on span "Bulk Actions" at bounding box center [1164, 76] width 55 height 11
click at [1186, 107] on span "Delete" at bounding box center [1185, 106] width 98 height 16
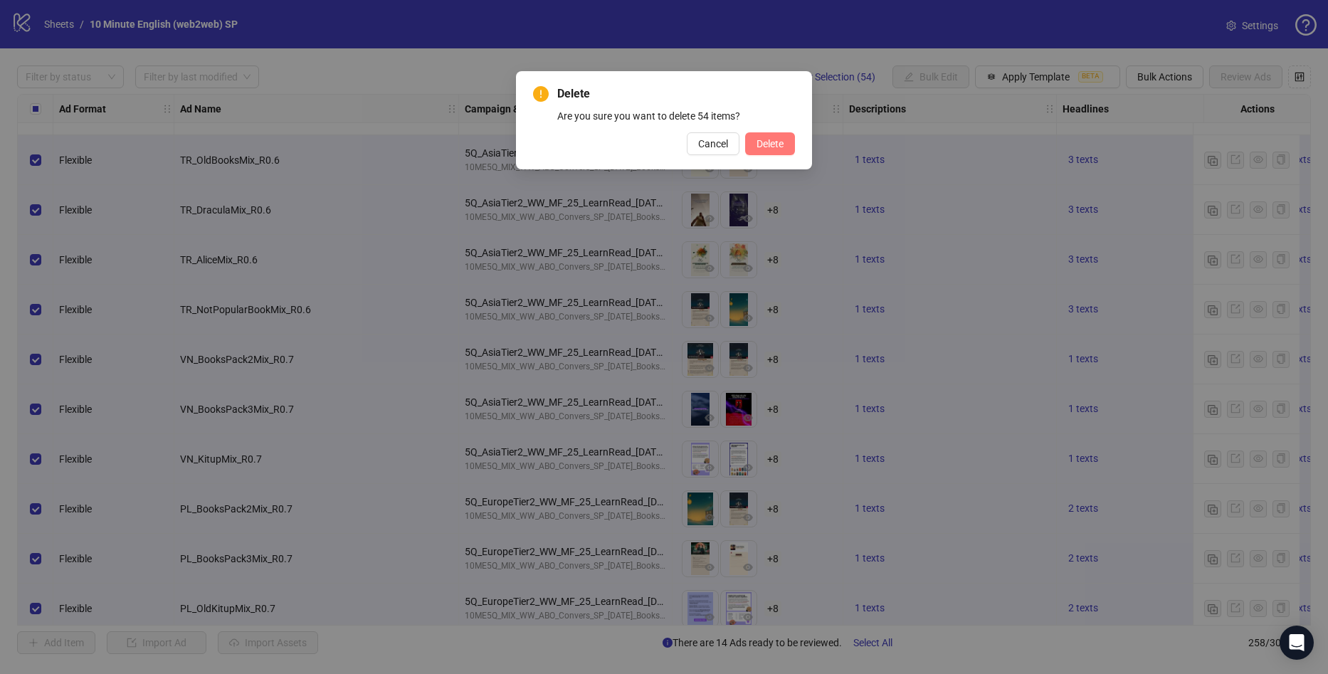
click at [774, 143] on span "Delete" at bounding box center [770, 143] width 27 height 11
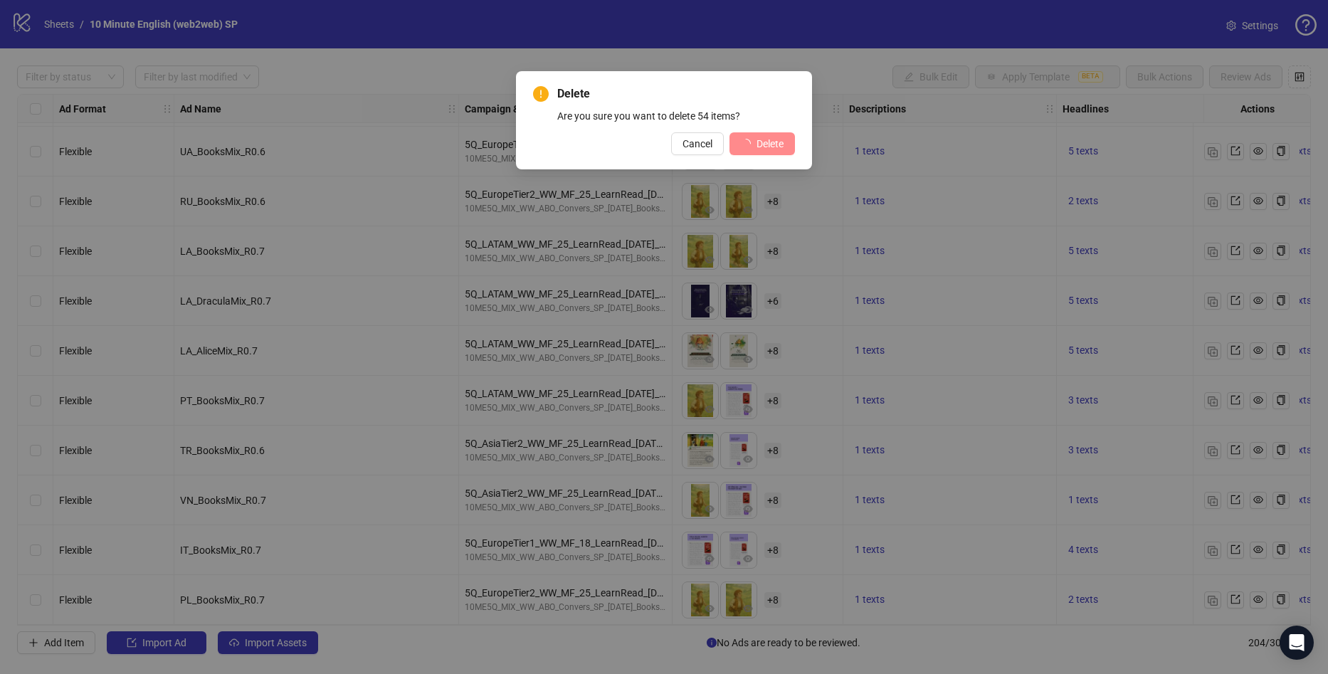
scroll to position [9667, 0]
